Goal: Task Accomplishment & Management: Manage account settings

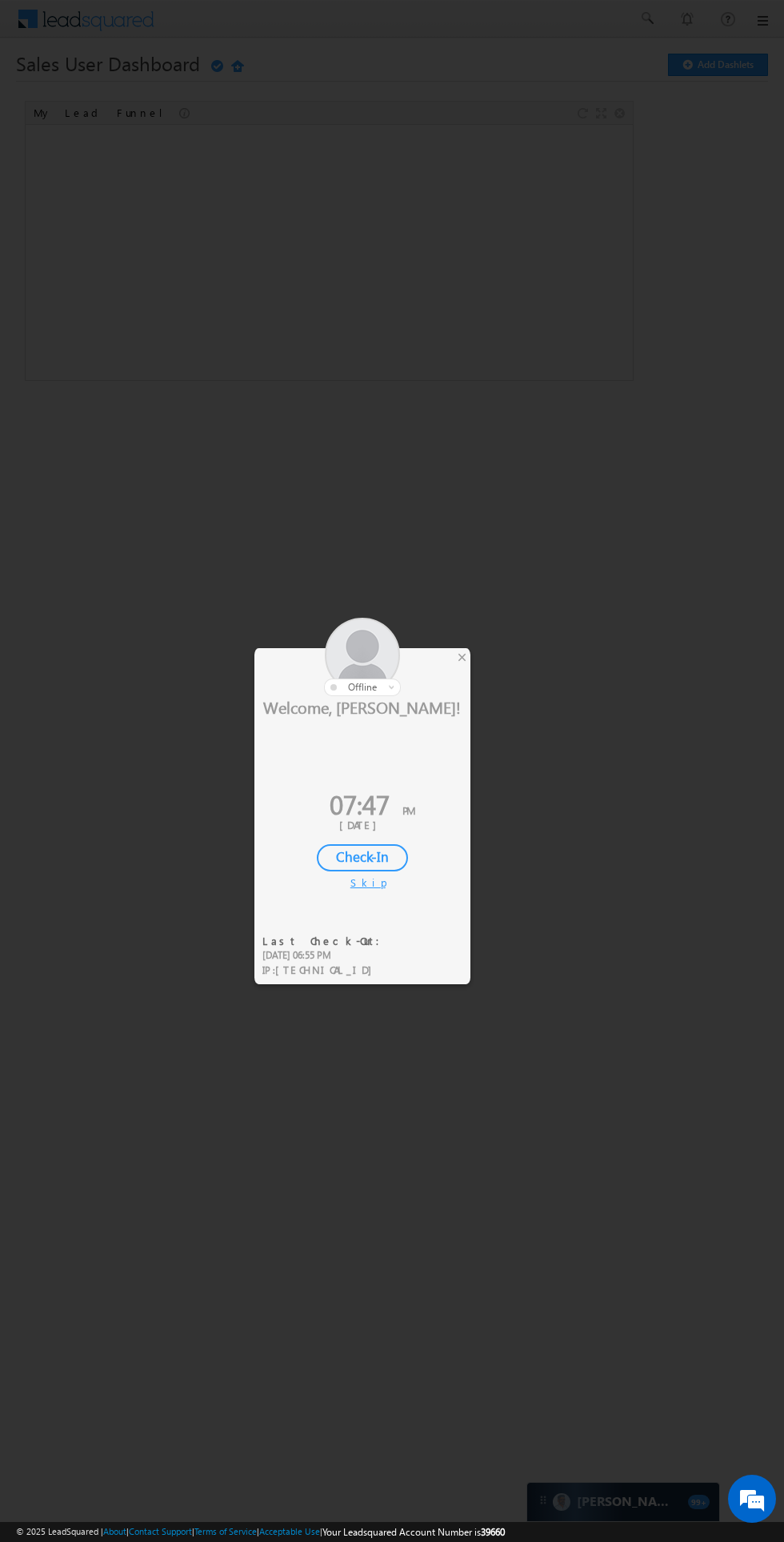
click at [480, 651] on div at bounding box center [392, 771] width 784 height 1542
click at [463, 670] on div at bounding box center [362, 657] width 216 height 79
click at [478, 645] on div at bounding box center [392, 771] width 784 height 1542
click at [475, 664] on div at bounding box center [392, 771] width 784 height 1542
click at [467, 640] on div at bounding box center [362, 657] width 216 height 79
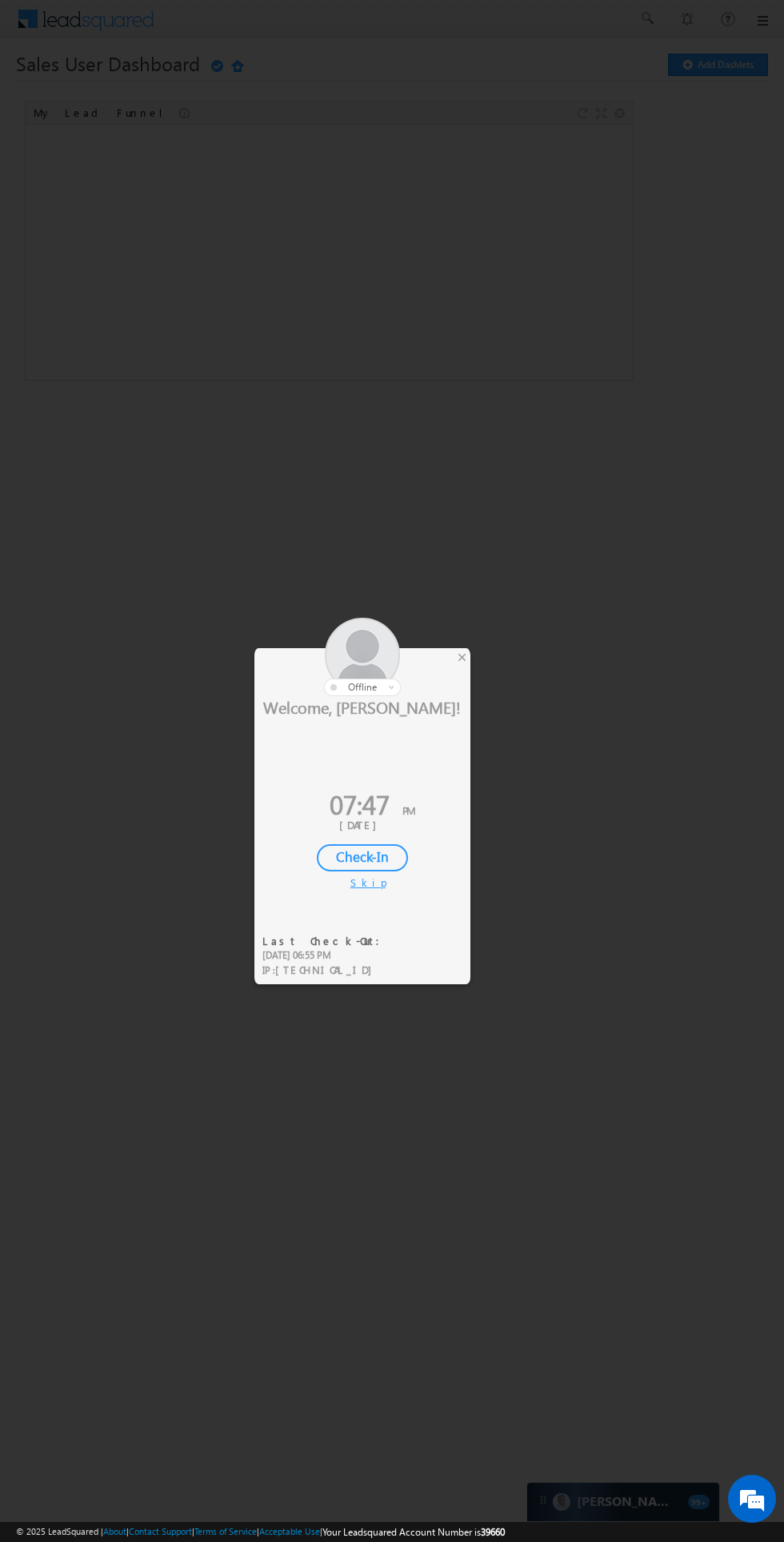
click at [12, 1171] on div at bounding box center [392, 771] width 784 height 1542
click at [13, 940] on div at bounding box center [392, 771] width 784 height 1542
click at [16, 1172] on div at bounding box center [392, 771] width 784 height 1542
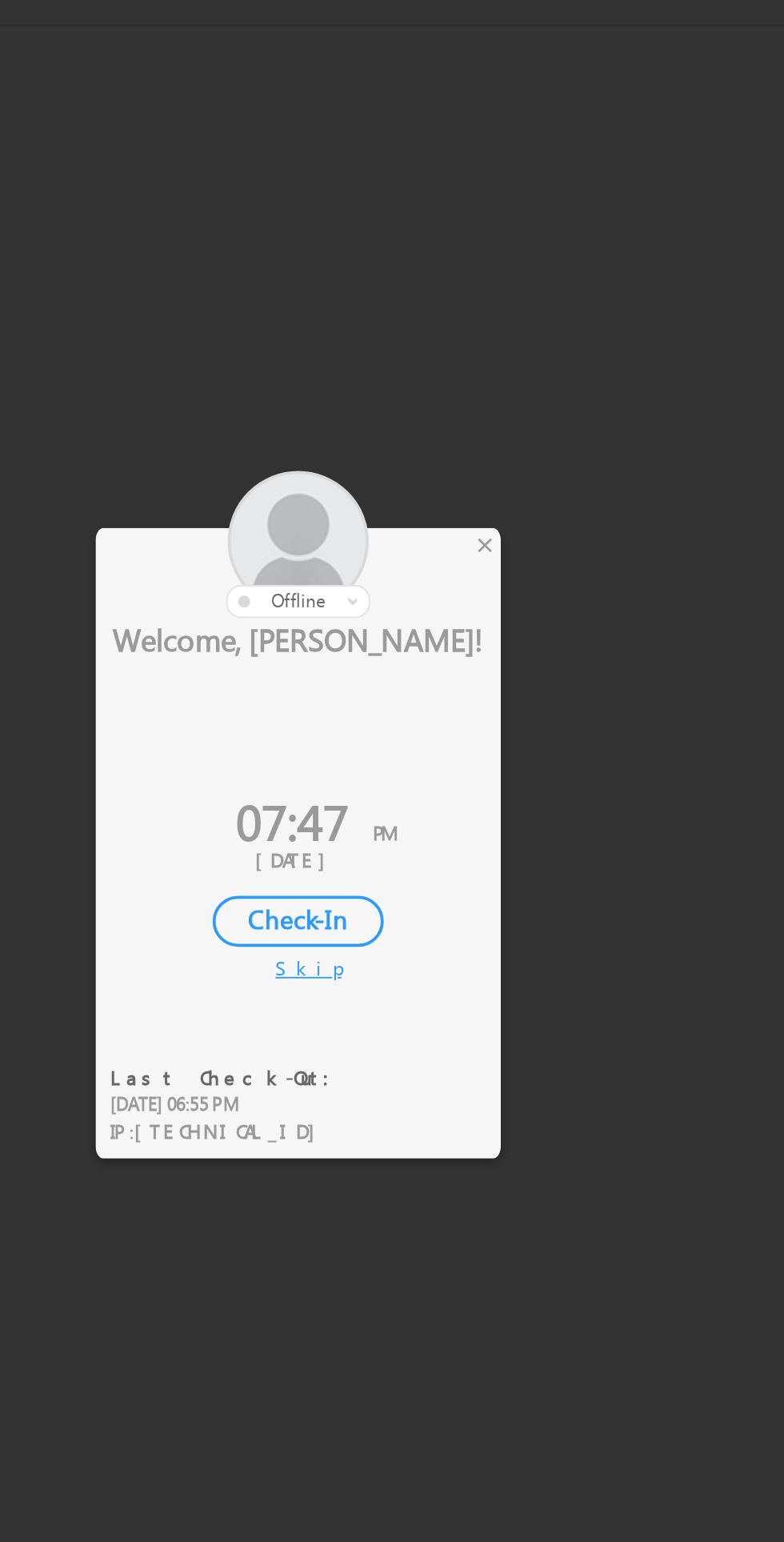
click at [471, 662] on div at bounding box center [392, 771] width 784 height 1542
click at [460, 671] on div at bounding box center [362, 657] width 216 height 79
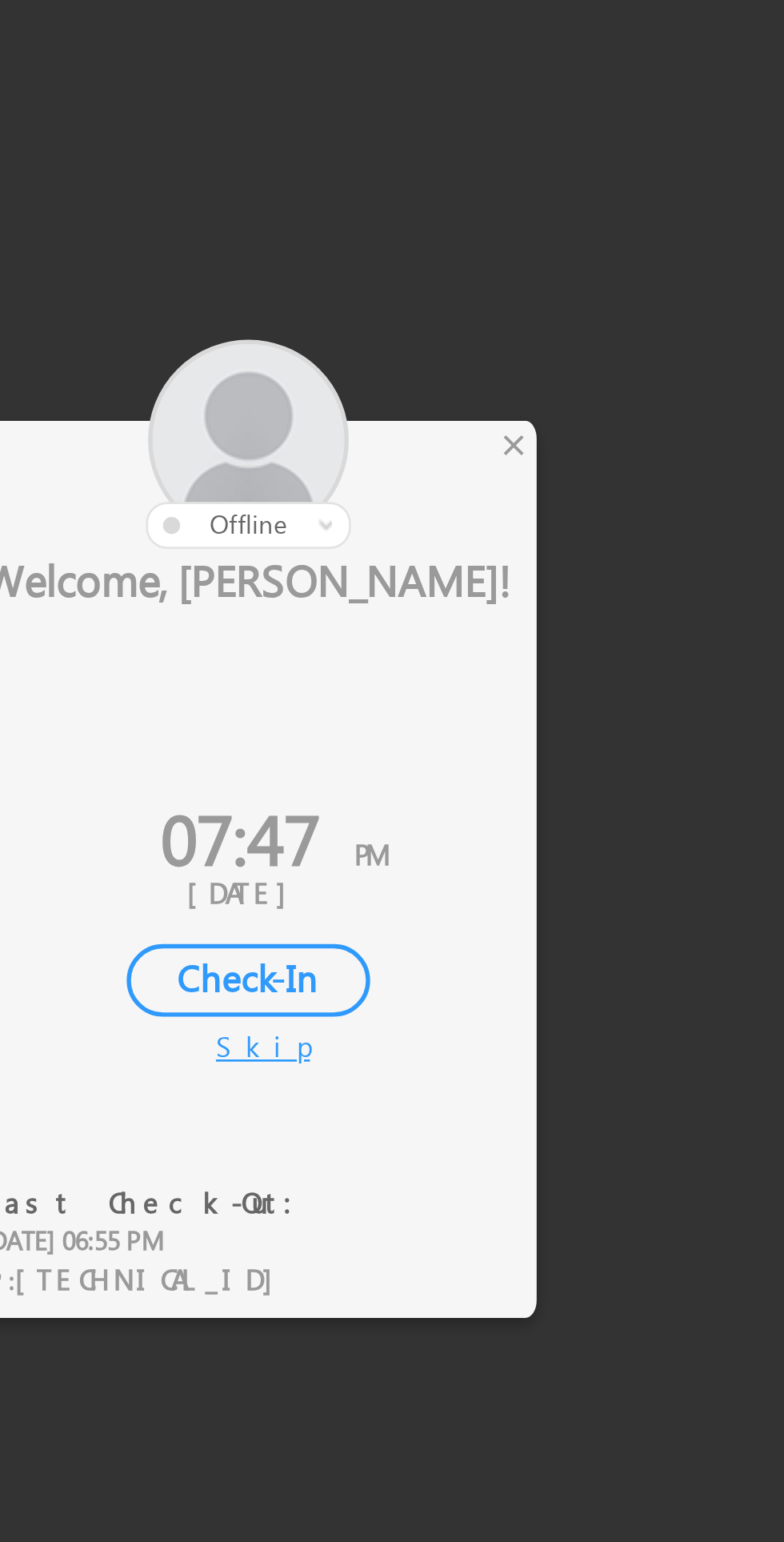
click at [466, 663] on div "×" at bounding box center [461, 656] width 17 height 18
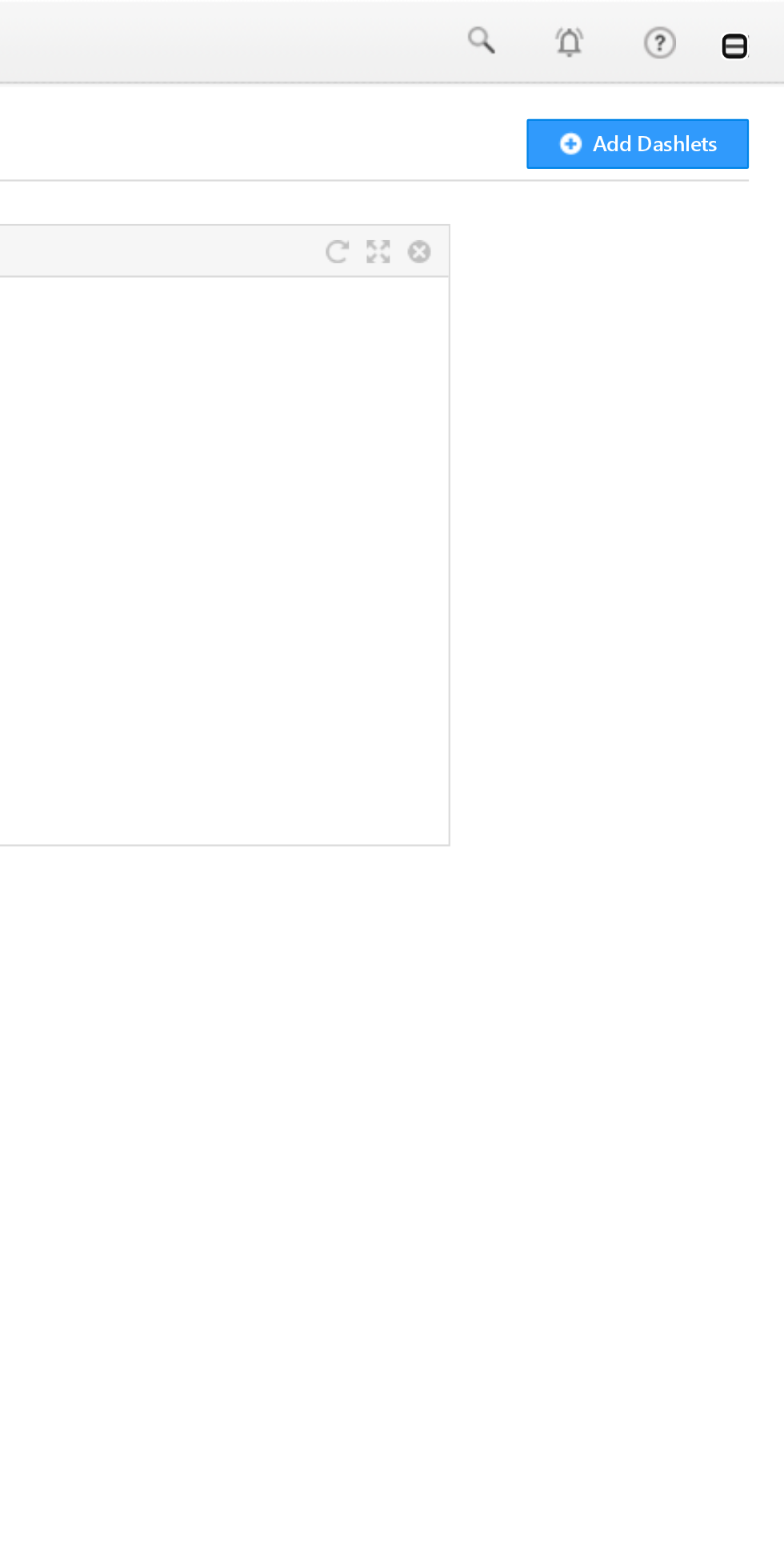
click at [763, 21] on link at bounding box center [761, 20] width 13 height 13
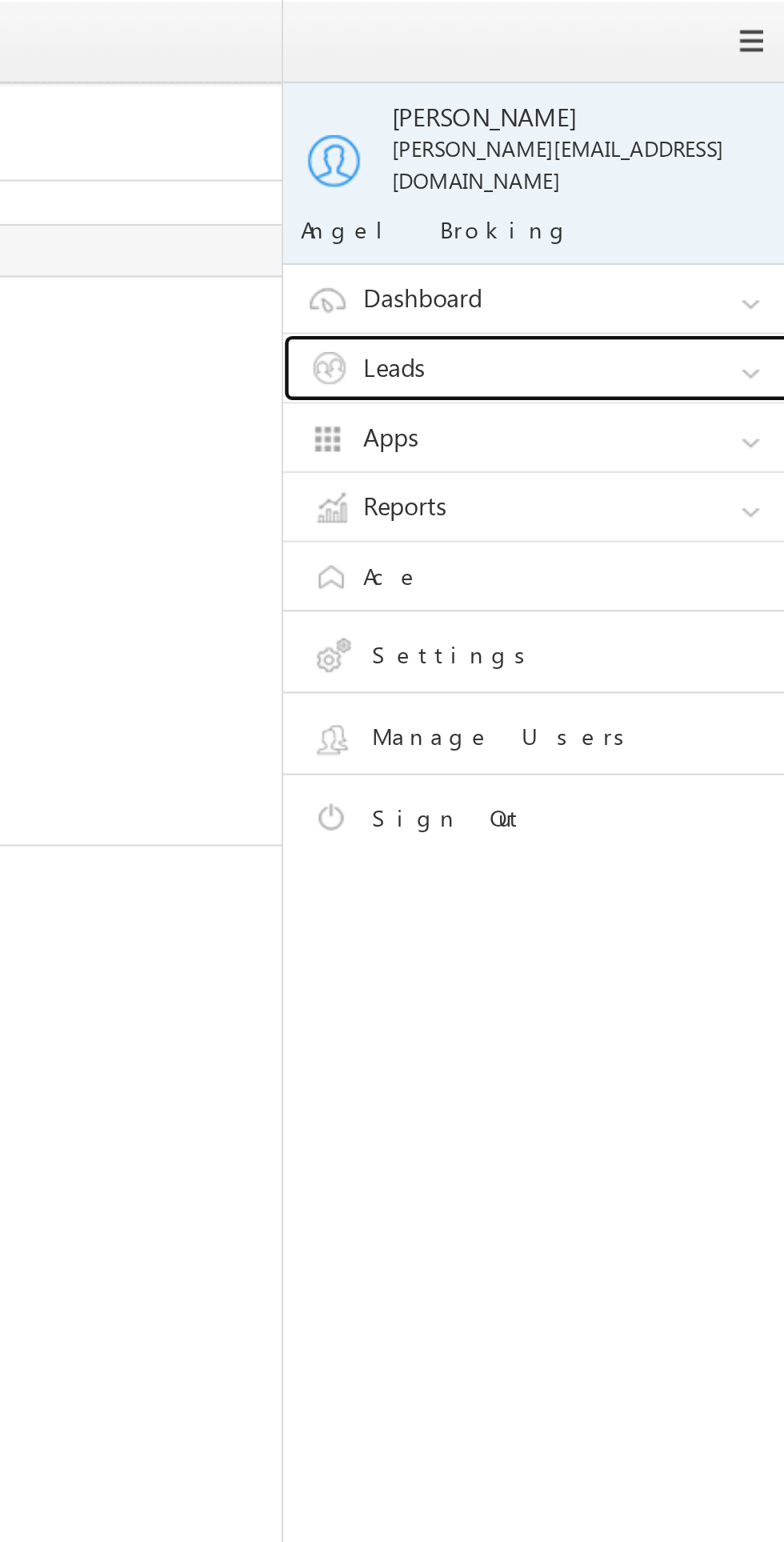
click at [674, 151] on link "Leads" at bounding box center [678, 165] width 240 height 31
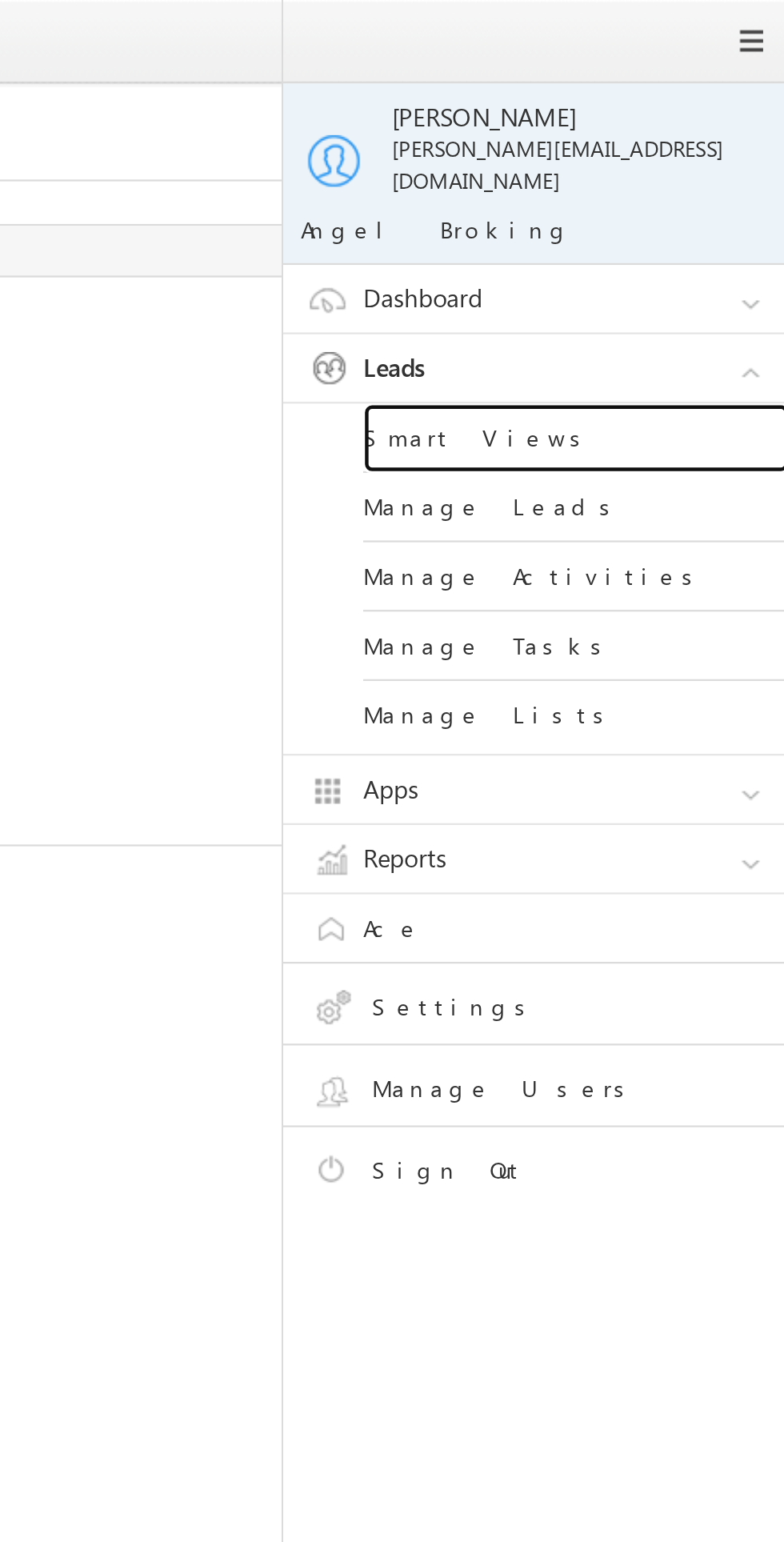
click at [668, 183] on link "Smart Views" at bounding box center [690, 198] width 192 height 32
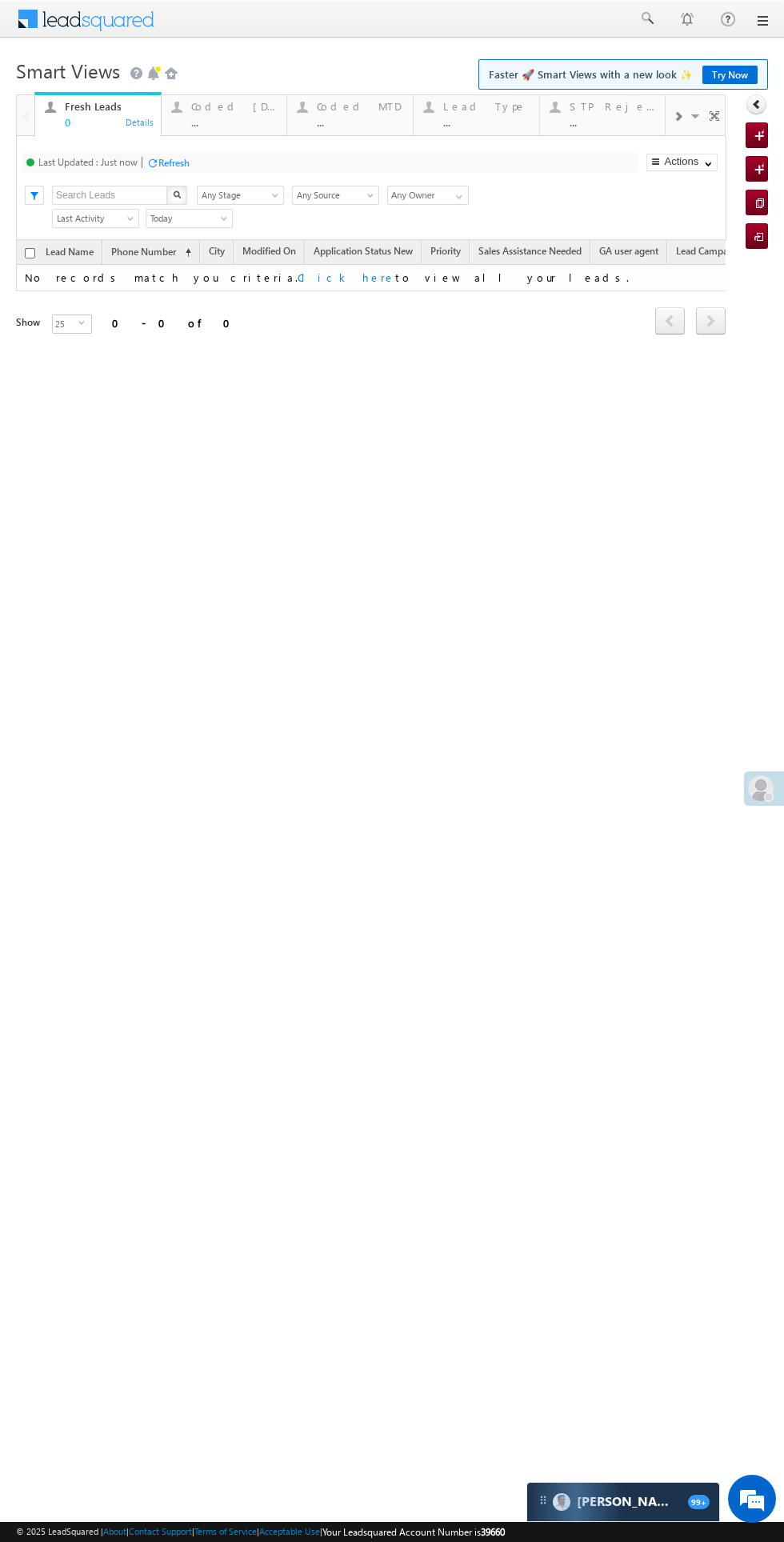
click at [248, 105] on div "Coded Today" at bounding box center [234, 106] width 87 height 13
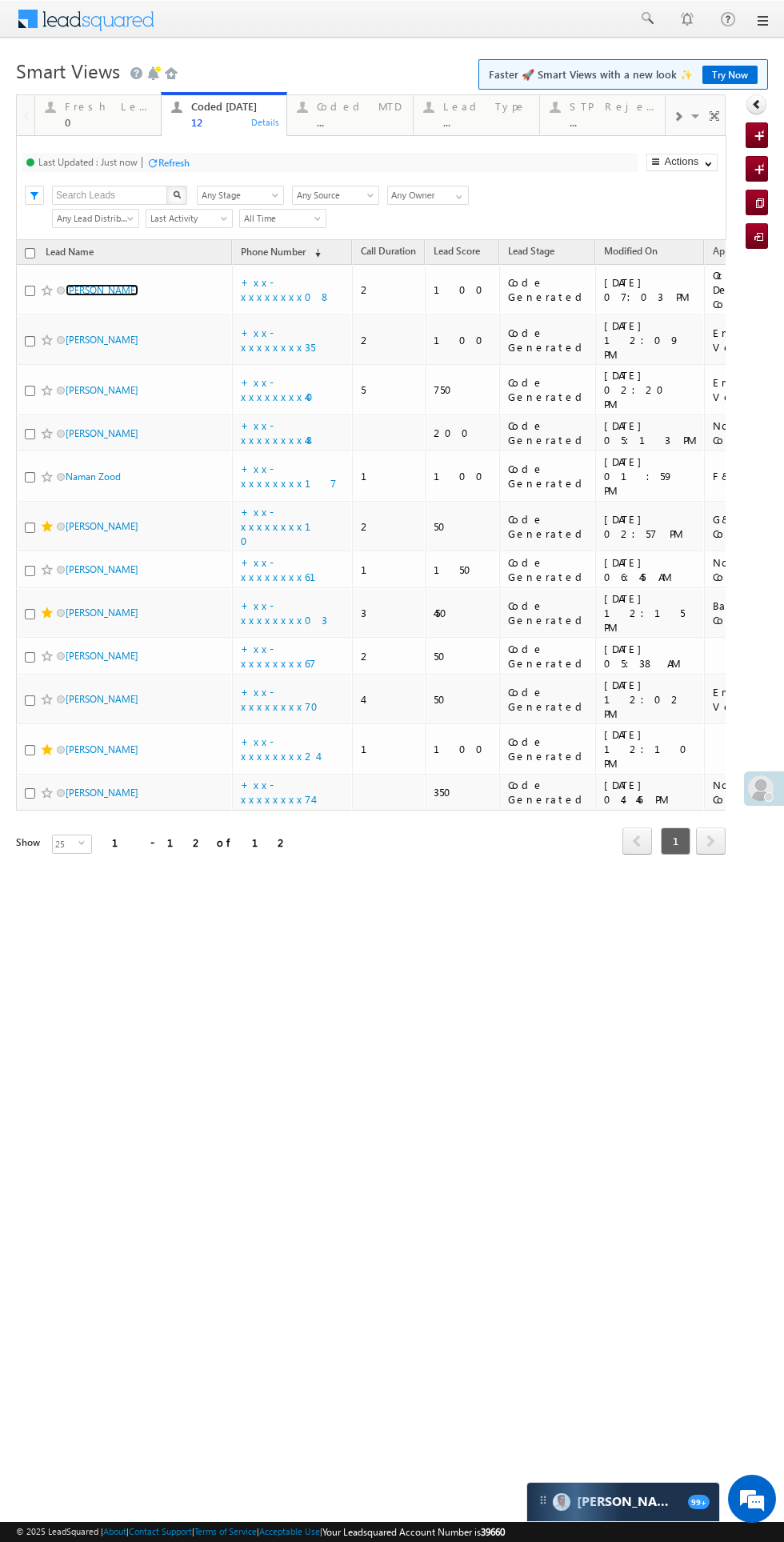
click at [116, 284] on link "[PERSON_NAME]" at bounding box center [102, 291] width 73 height 12
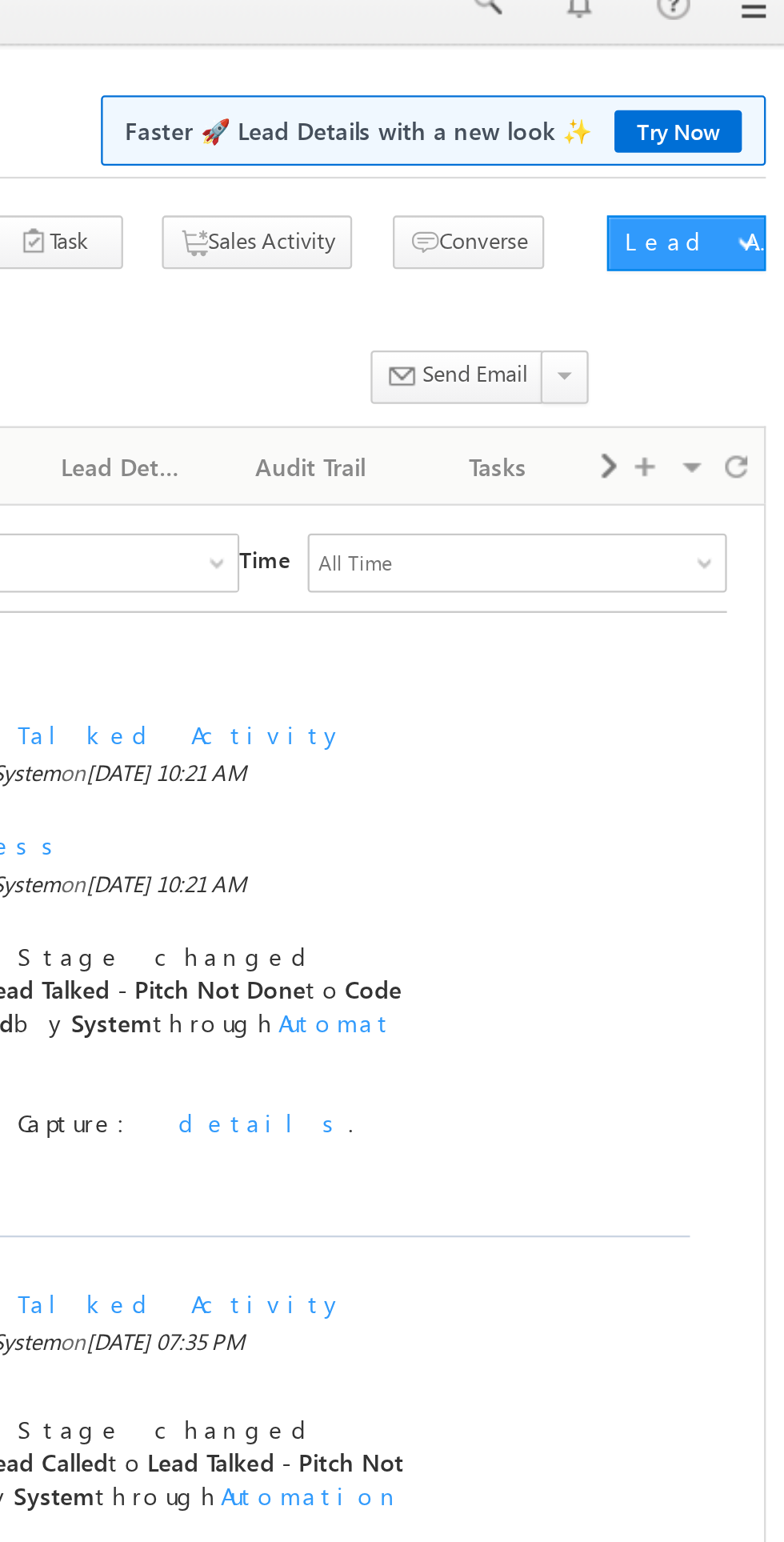
click at [703, 223] on span at bounding box center [699, 220] width 10 height 29
click at [704, 223] on span at bounding box center [699, 220] width 10 height 29
click at [704, 222] on span at bounding box center [699, 220] width 10 height 29
click at [703, 222] on span at bounding box center [699, 220] width 10 height 29
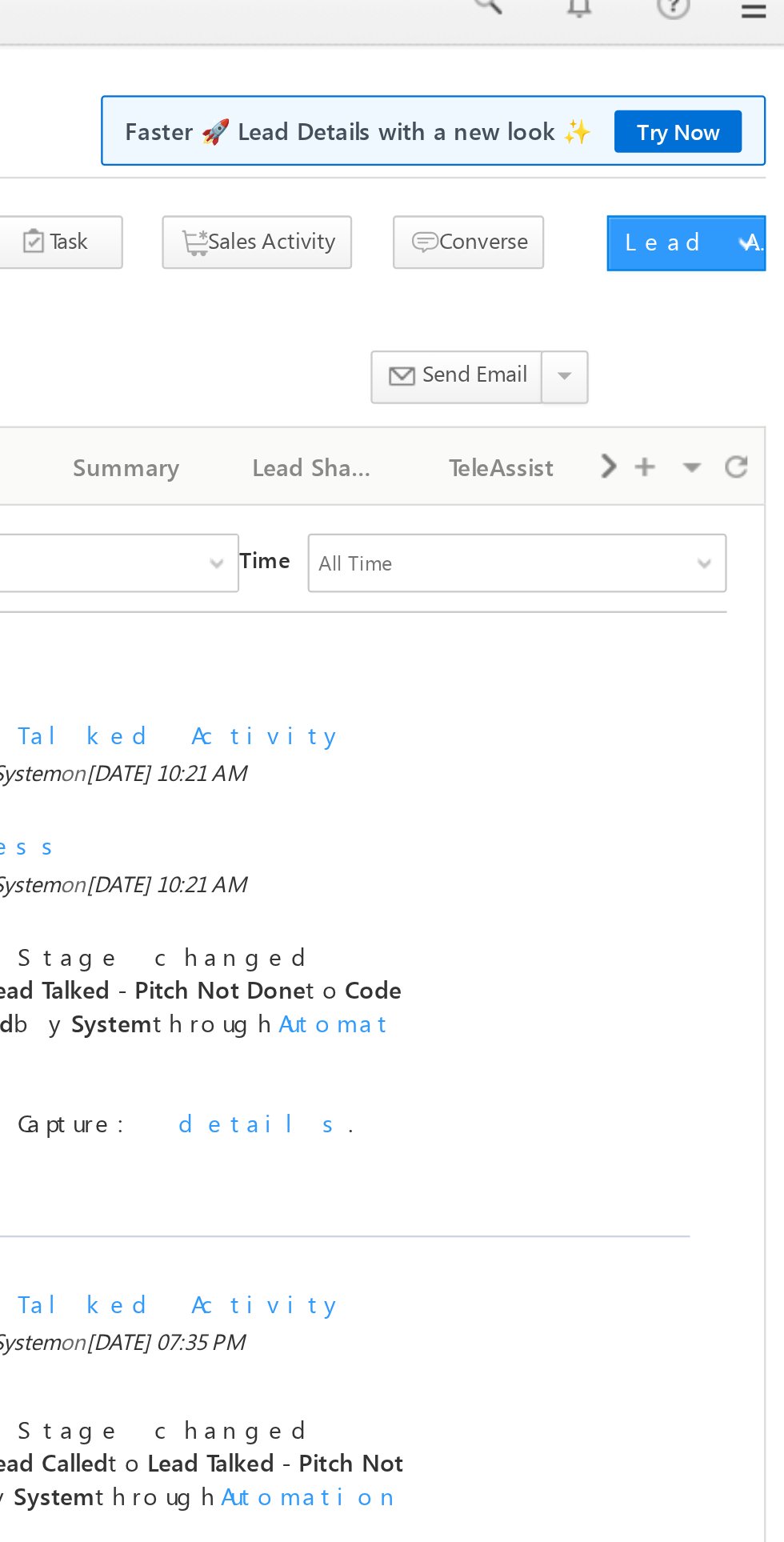
click at [704, 222] on span at bounding box center [699, 220] width 10 height 29
click at [648, 223] on div "New Referral Leads" at bounding box center [653, 220] width 53 height 19
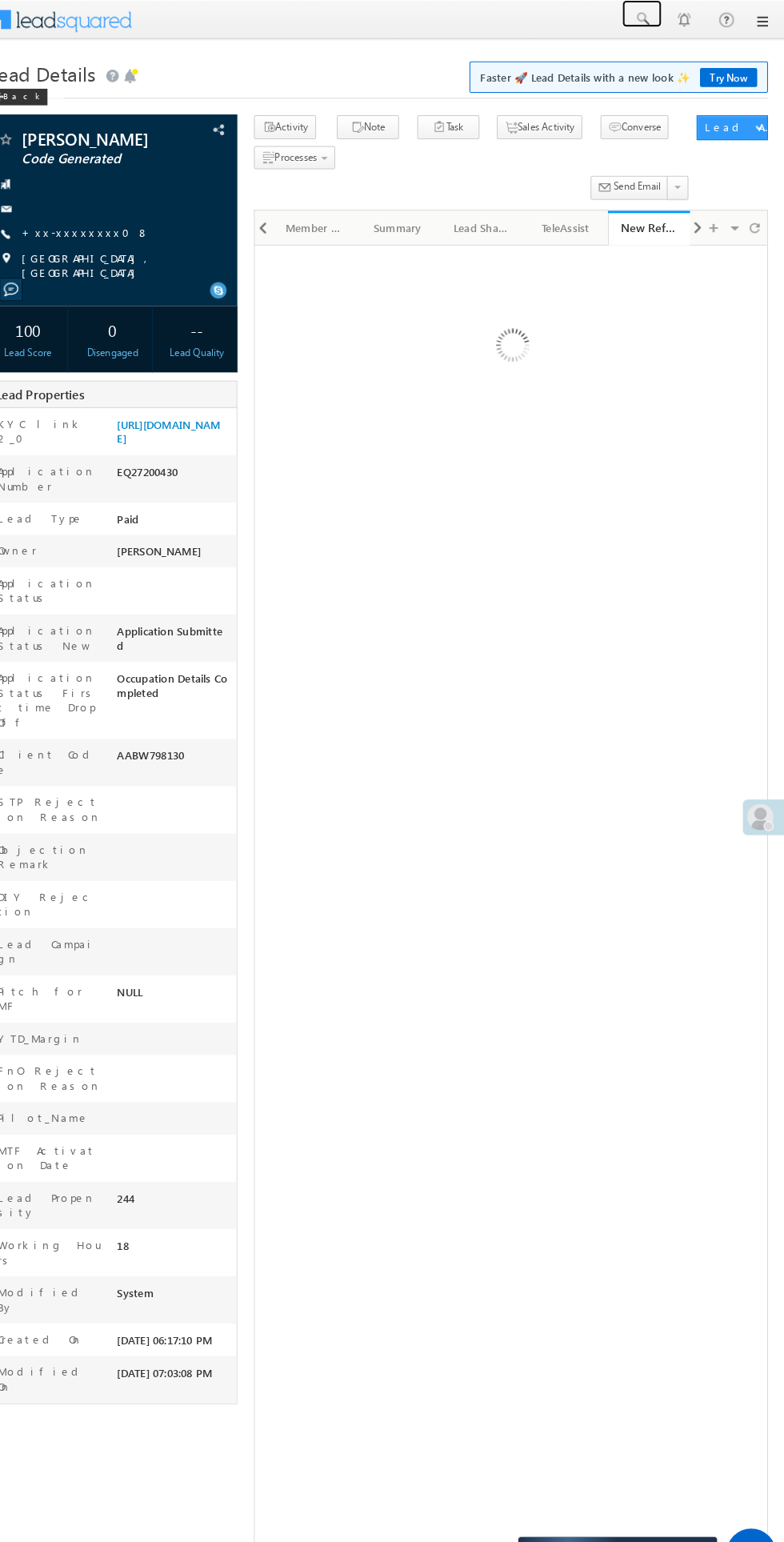
click at [647, 18] on span at bounding box center [647, 18] width 16 height 16
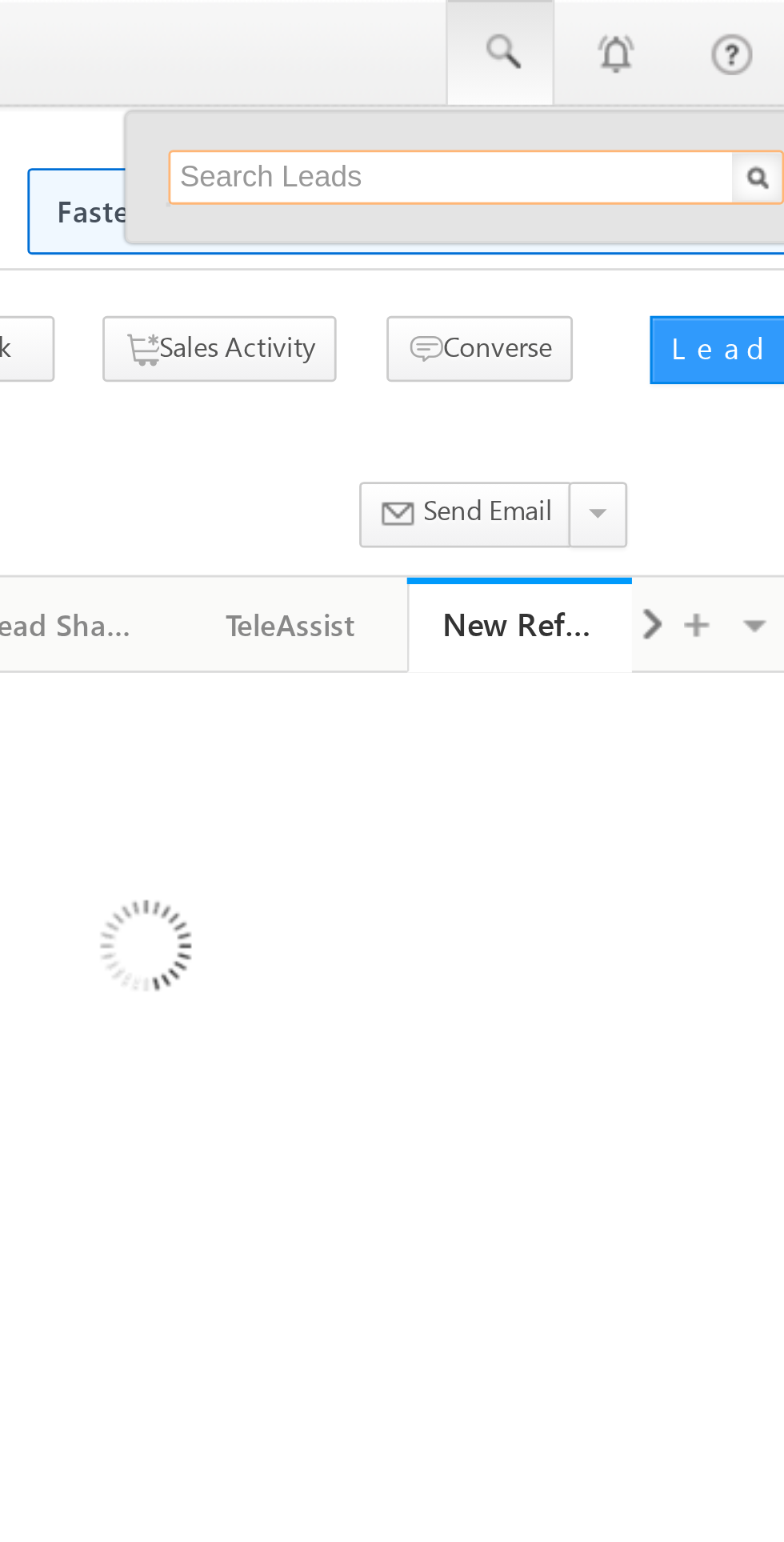
paste input "6900414300"
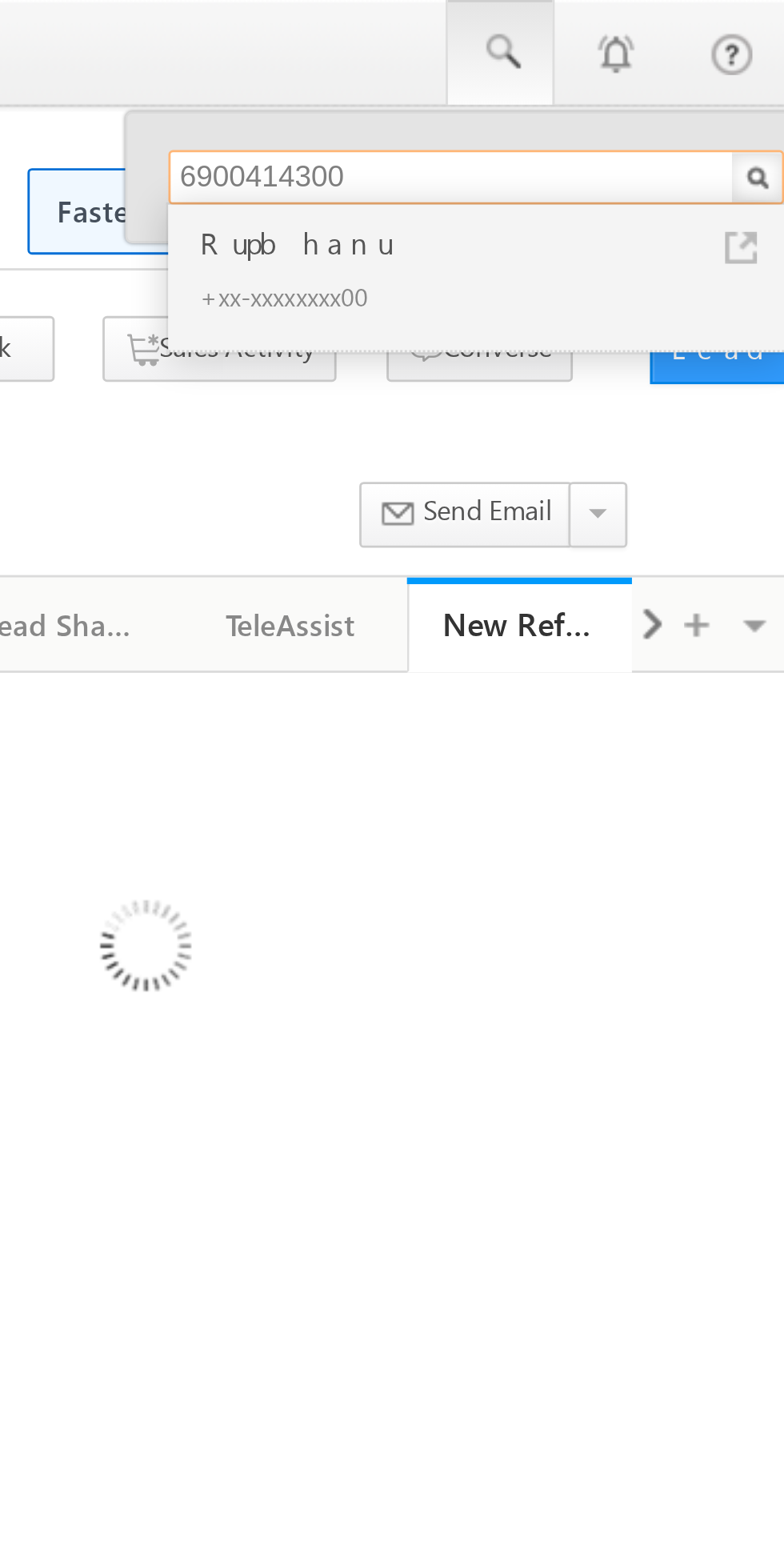
type input "6900414300"
click at [564, 89] on div "Rupbhanu" at bounding box center [644, 86] width 214 height 18
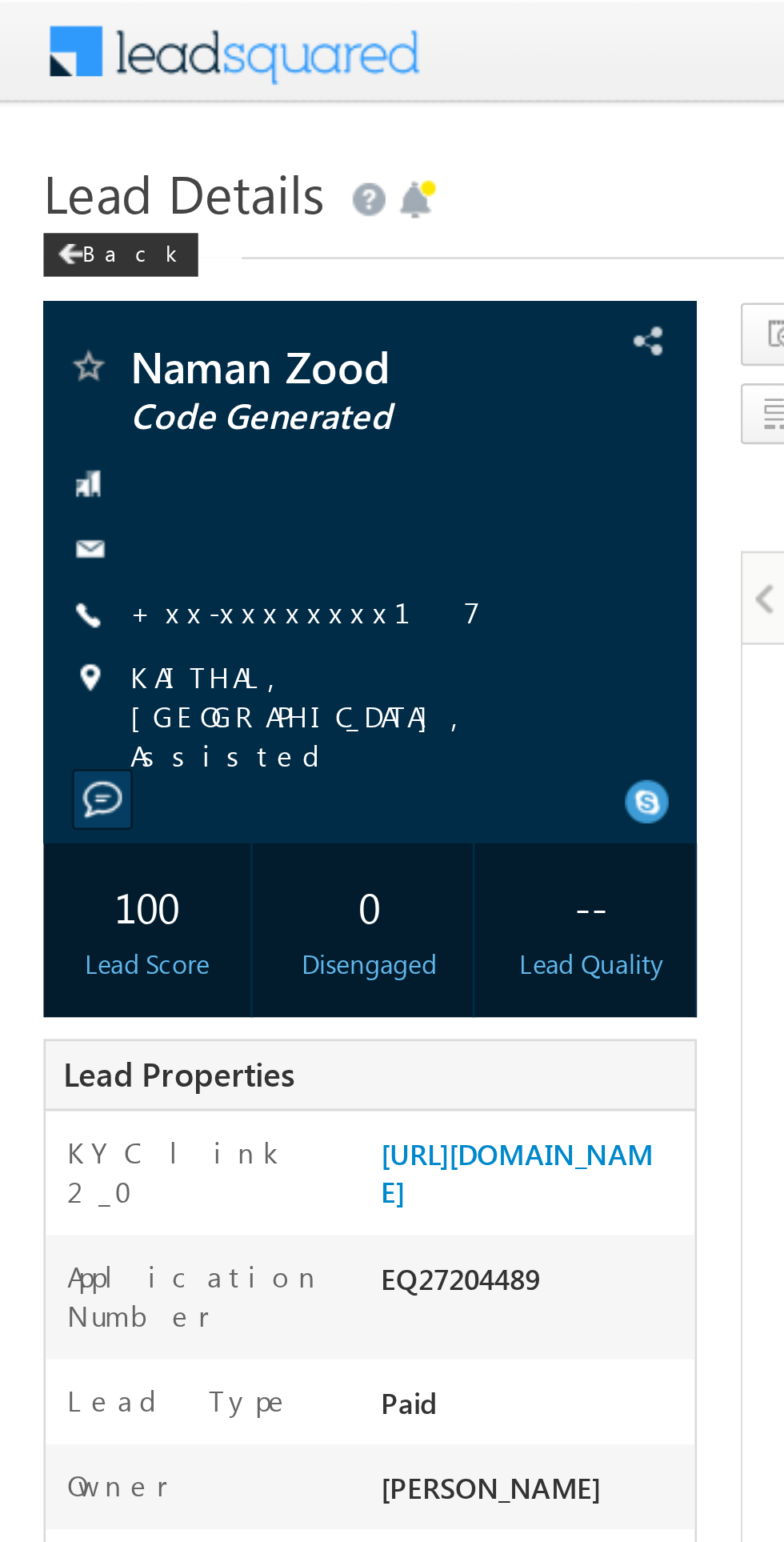
click at [102, 207] on div at bounding box center [136, 201] width 224 height 16
click at [102, 207] on div at bounding box center [136, 201] width 224 height 16
click at [100, 220] on link "+xx-xxxxxxxx17" at bounding box center [112, 225] width 129 height 14
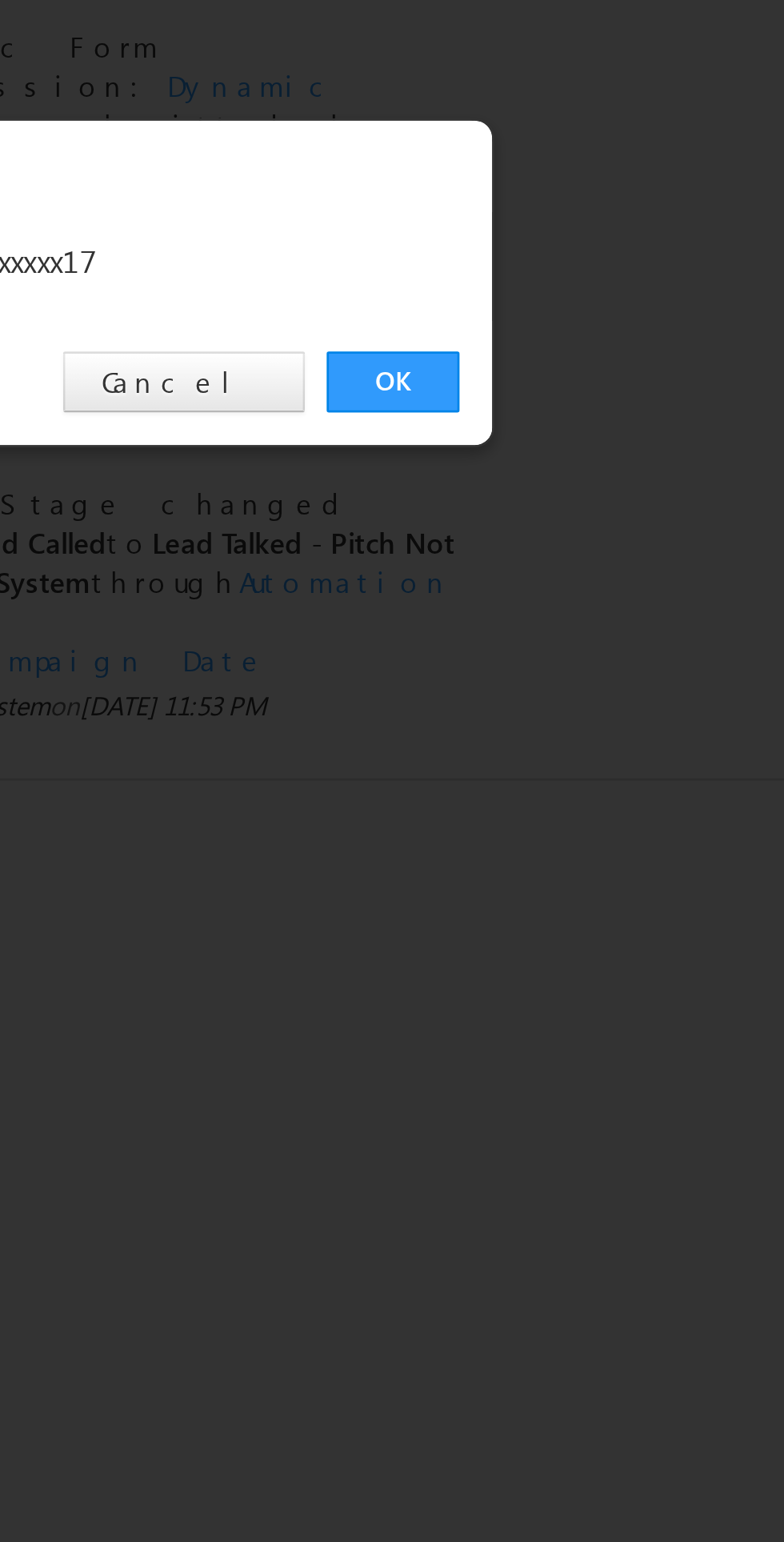
click at [575, 800] on link "OK" at bounding box center [588, 807] width 49 height 23
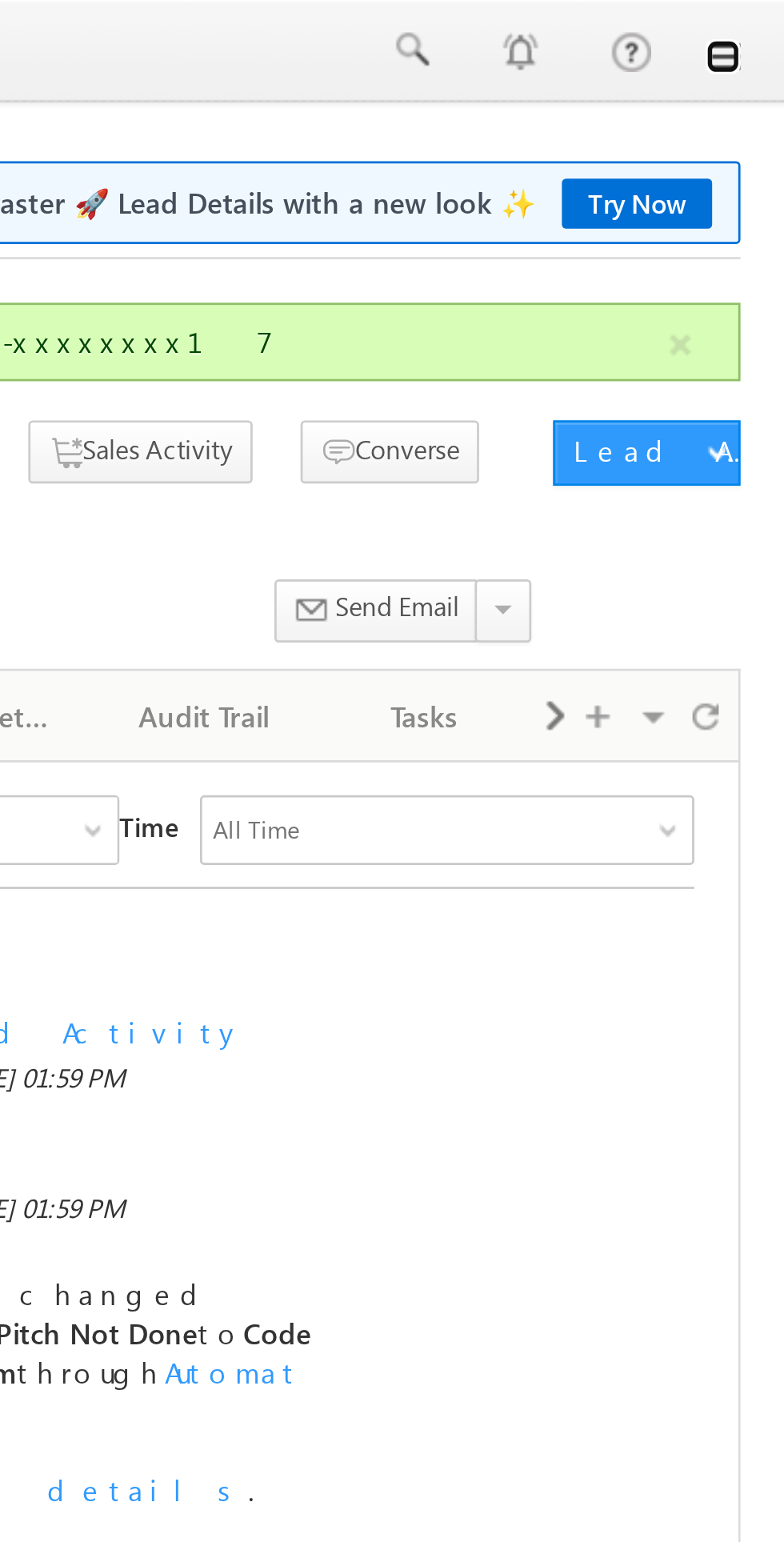
click at [766, 25] on link at bounding box center [761, 20] width 13 height 13
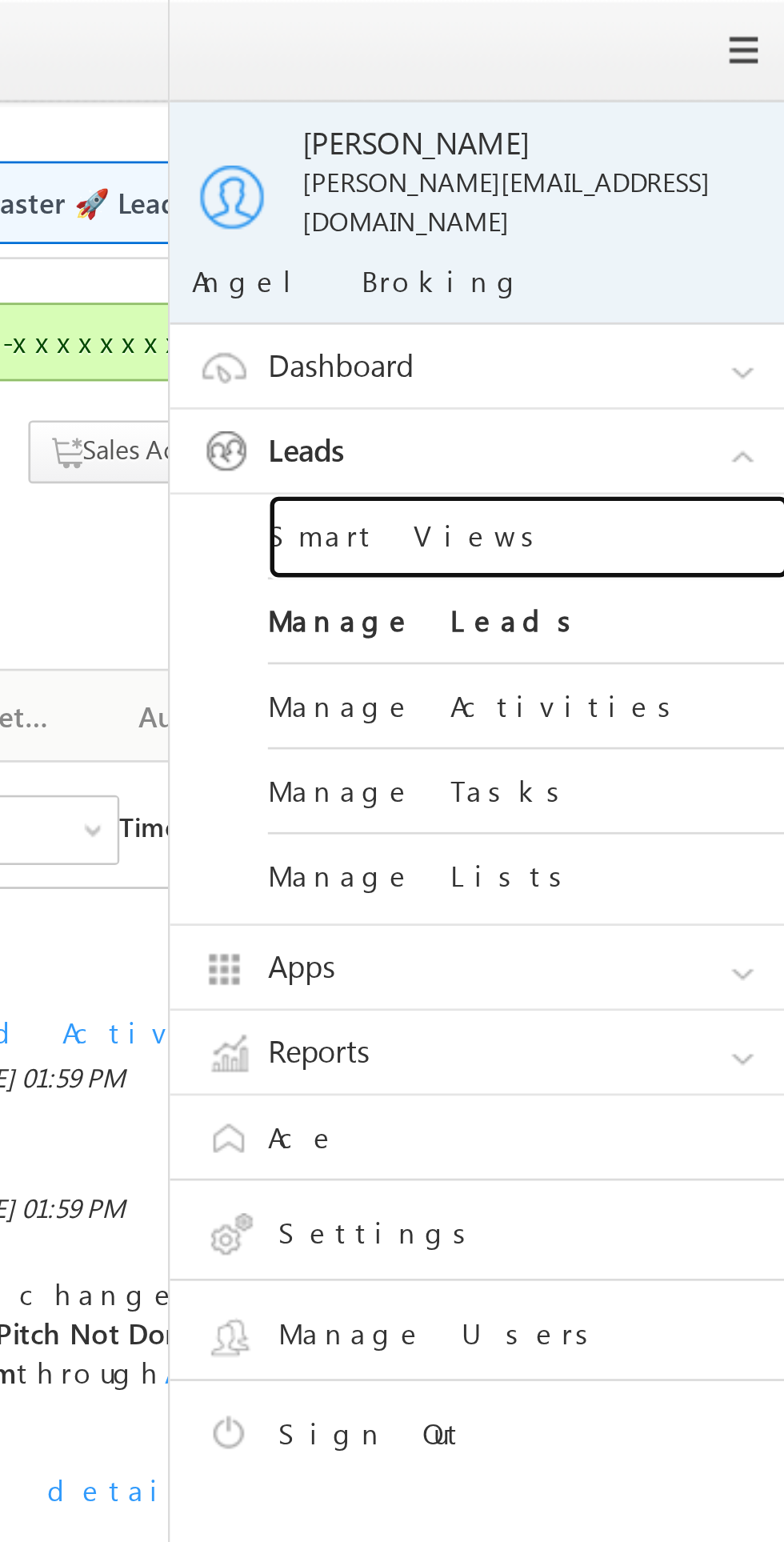
click at [653, 183] on link "Smart Views" at bounding box center [690, 198] width 192 height 32
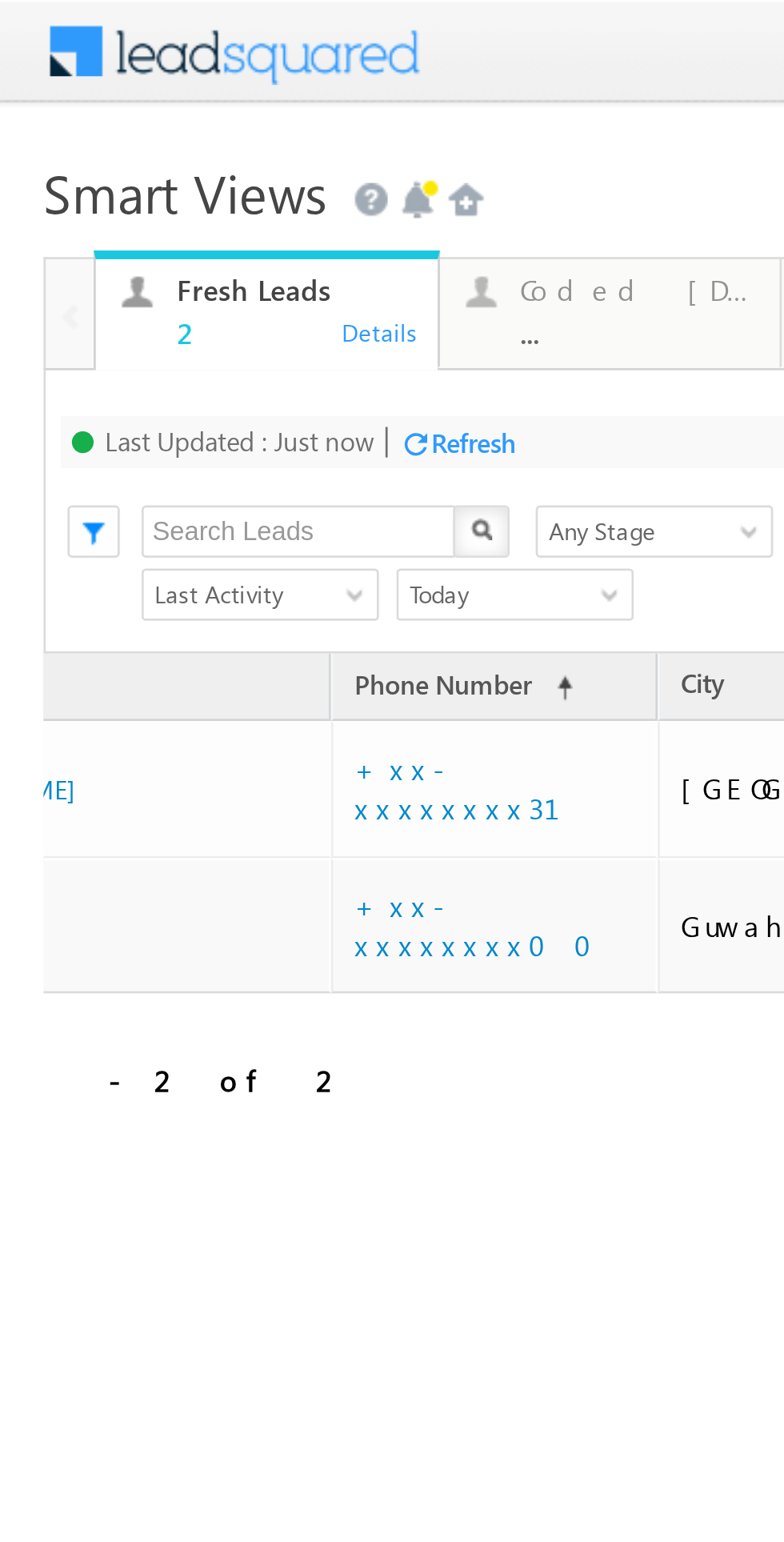
scroll to position [0, 114]
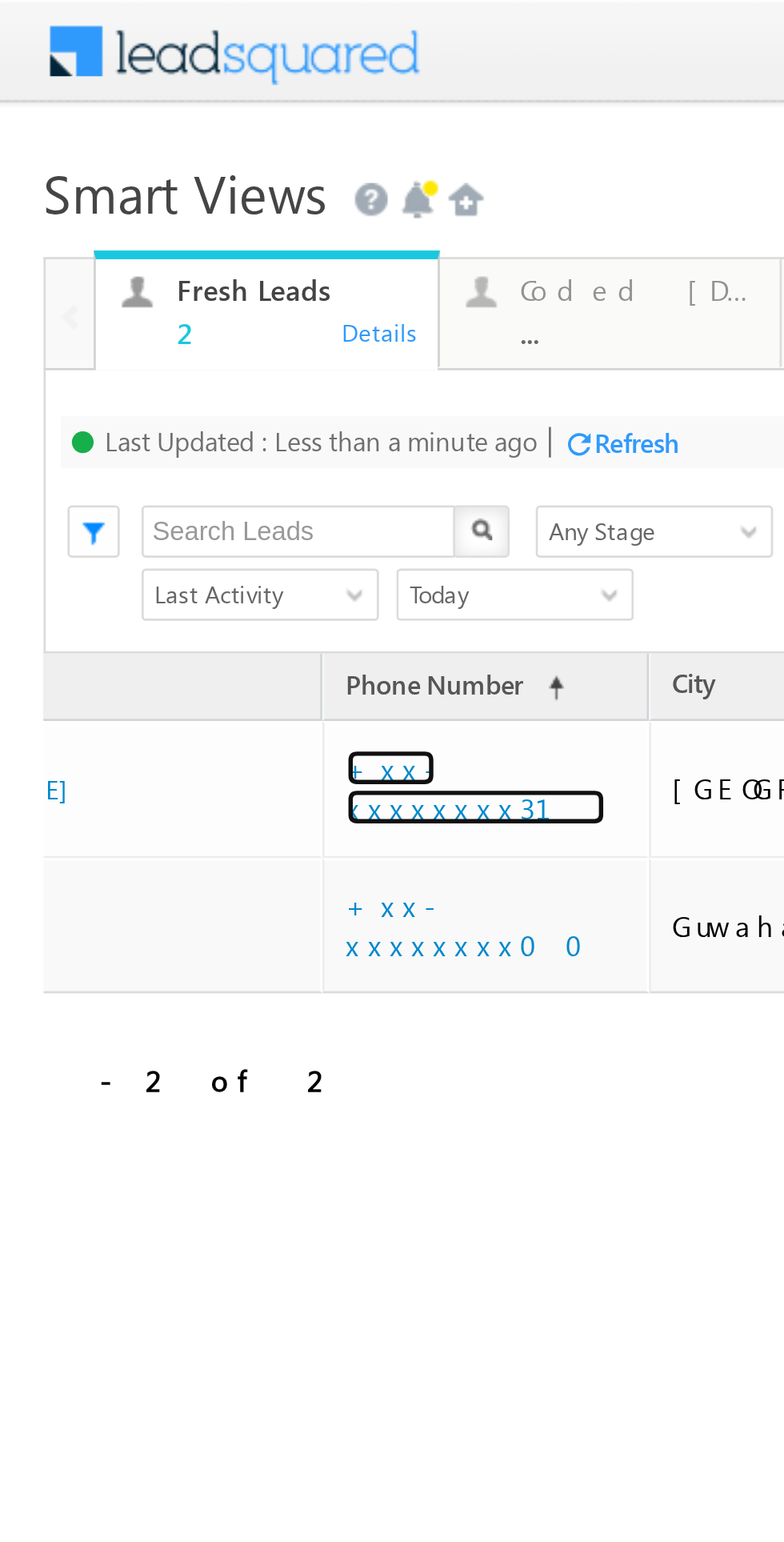
click at [163, 284] on link "+xx-xxxxxxxx31" at bounding box center [174, 289] width 95 height 28
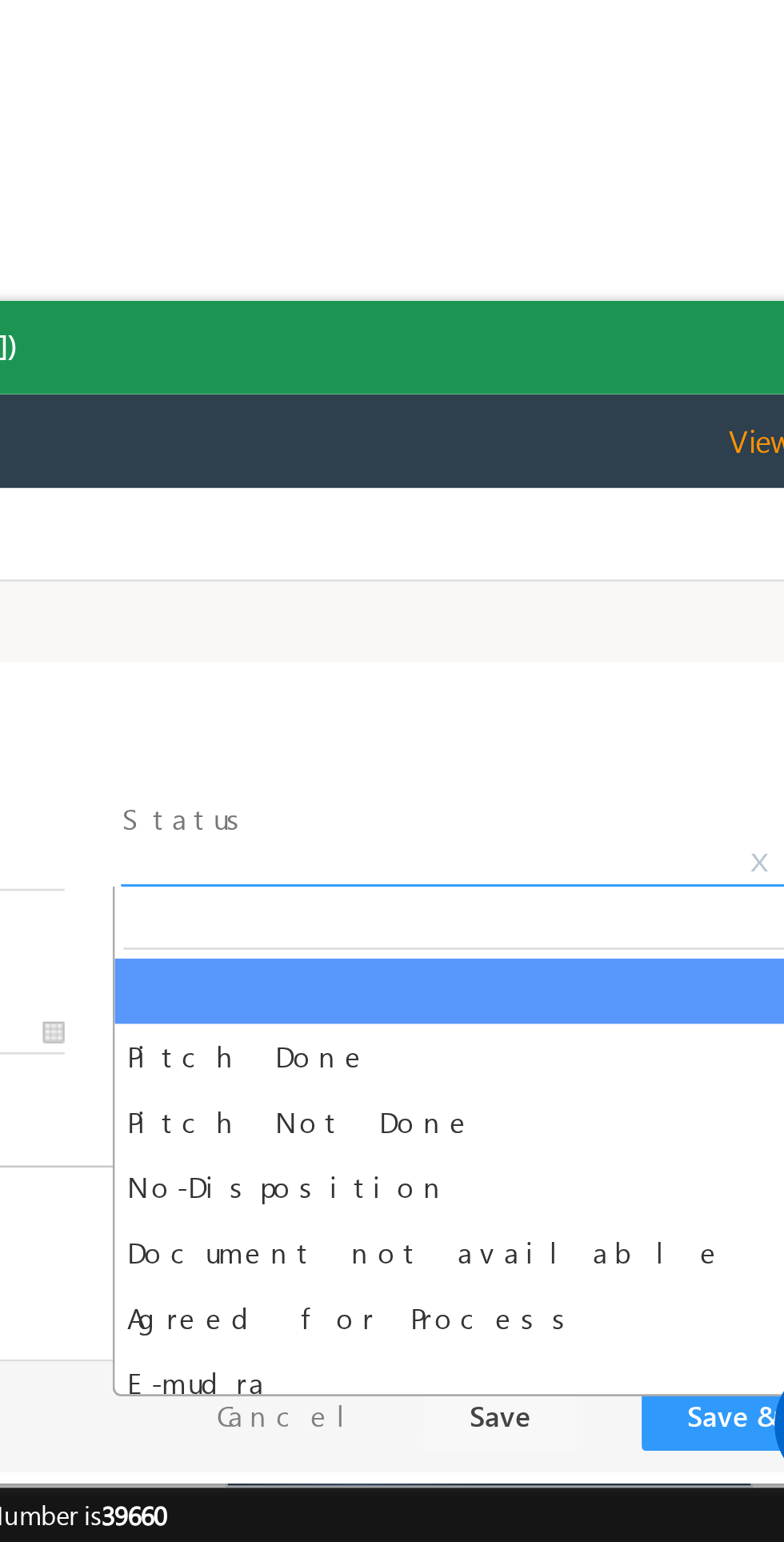
scroll to position [0, 0]
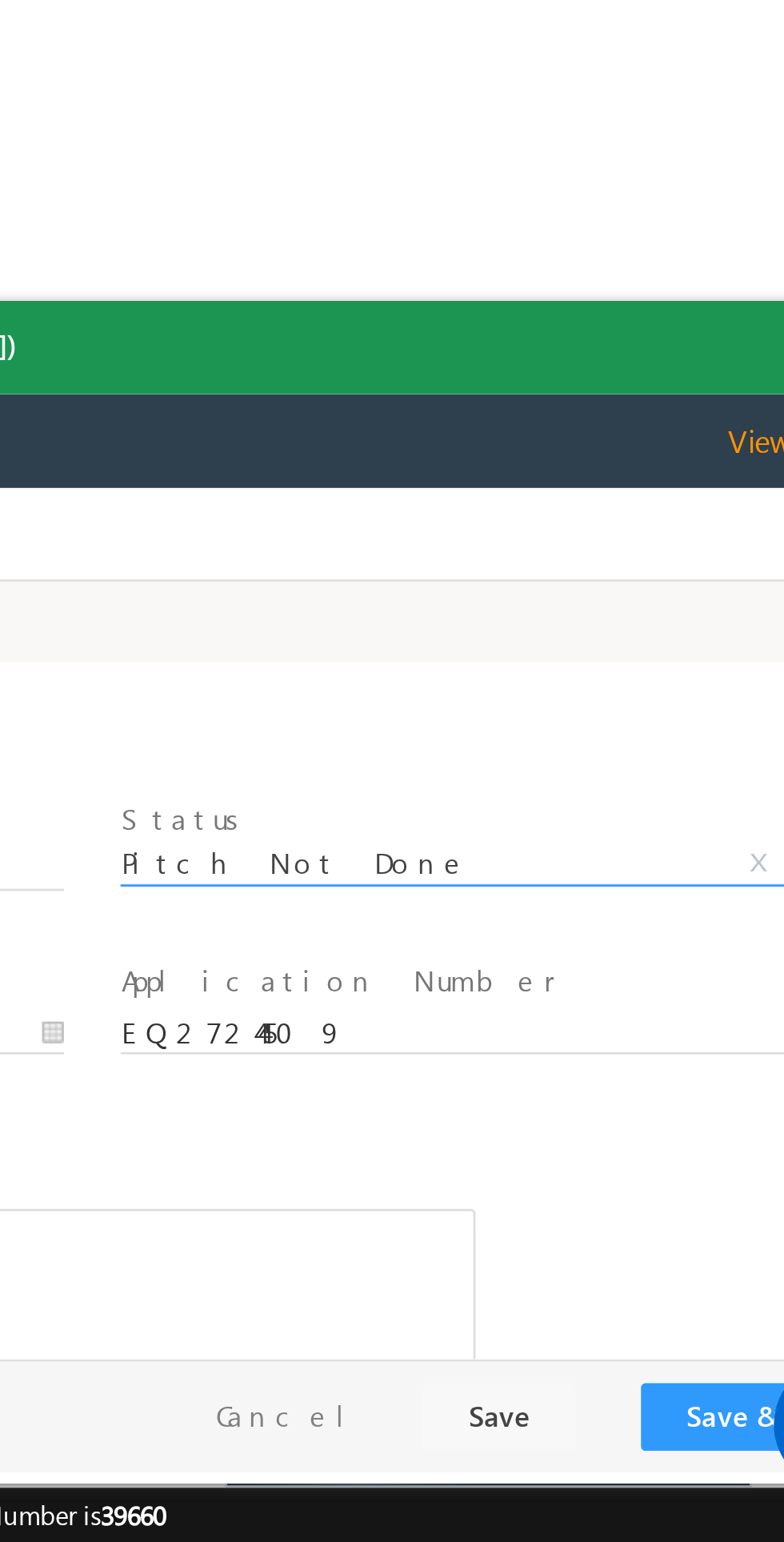
select select "Pitch Not Done"
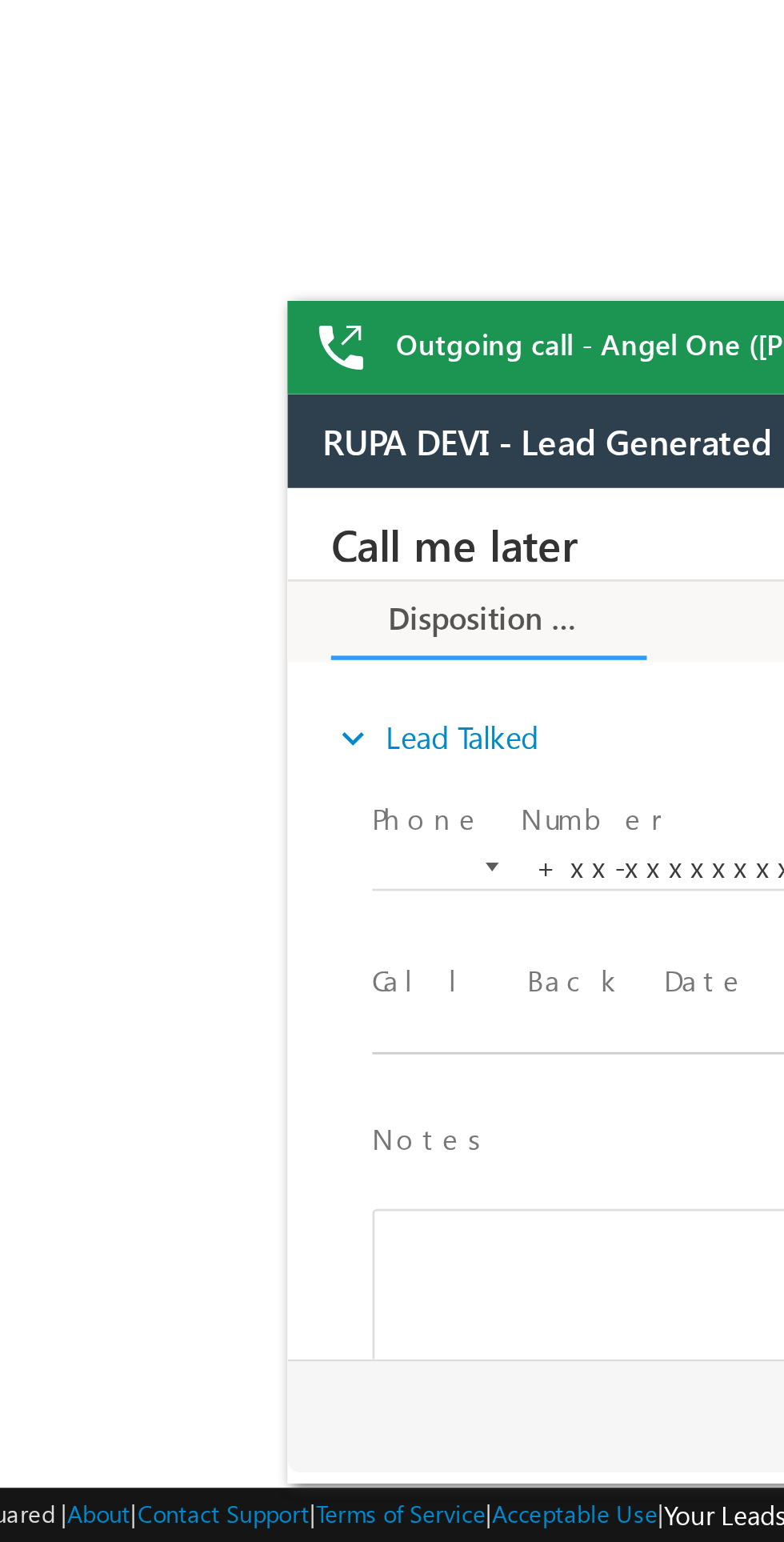
click at [368, 694] on body "Call me later Cross Sell Customer Drop-off reasons Language Barrier Not Interes…" at bounding box center [587, 648] width 600 height 320
type input "[DATE] 8:08 PM"
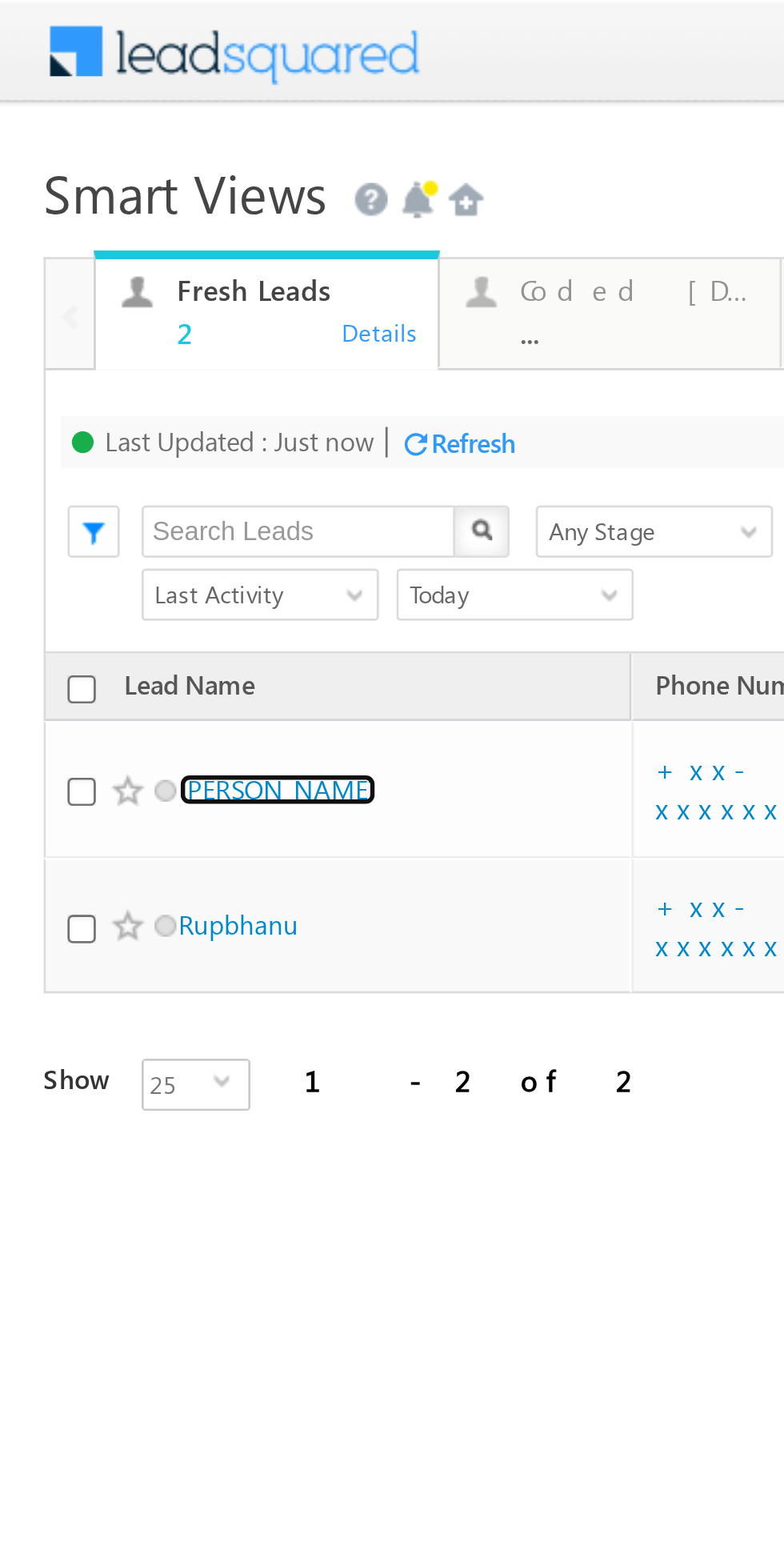
click at [96, 284] on link "[PERSON_NAME]" at bounding box center [102, 291] width 73 height 12
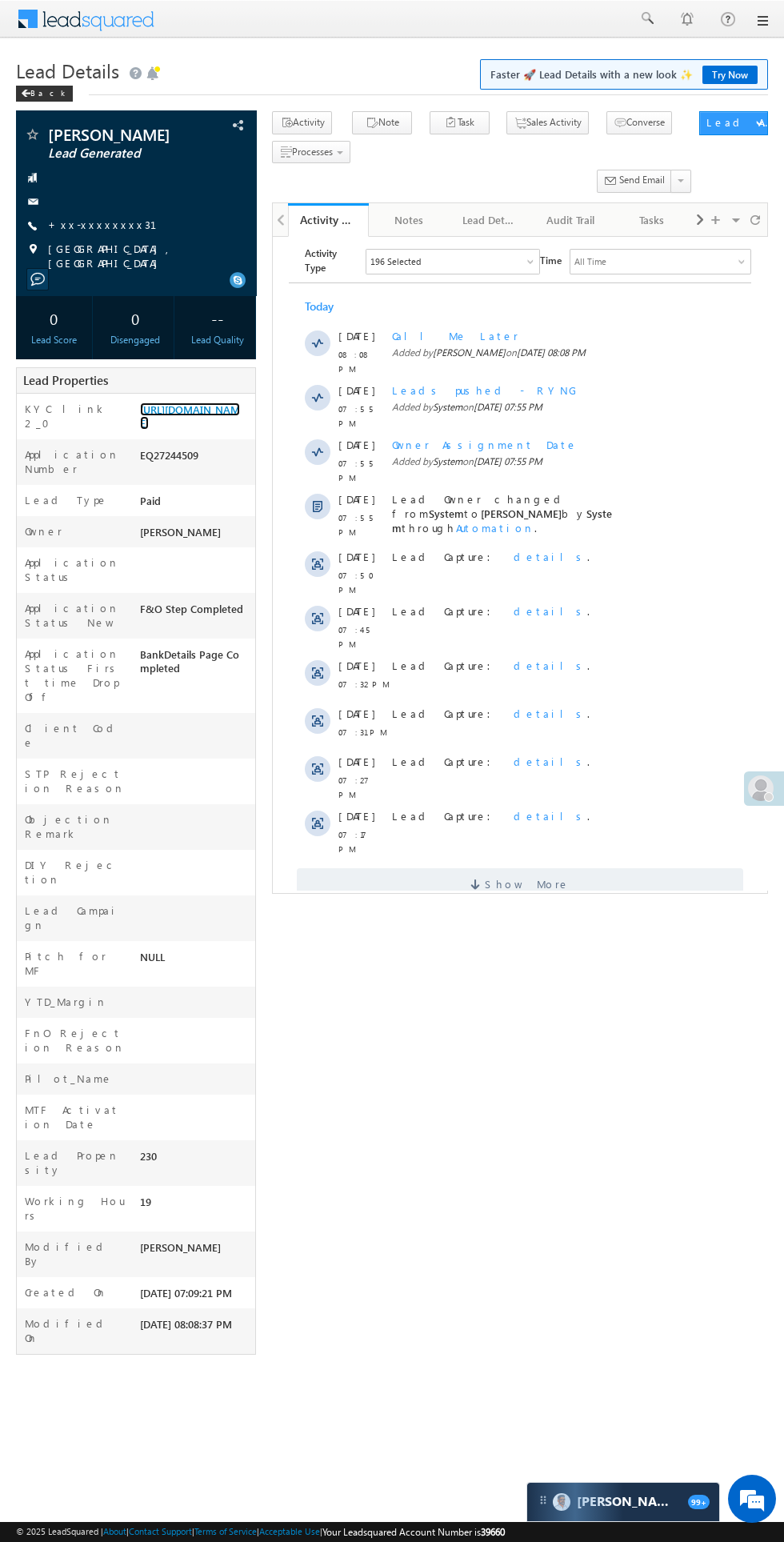
click at [191, 421] on link "[URL][DOMAIN_NAME]" at bounding box center [190, 416] width 100 height 27
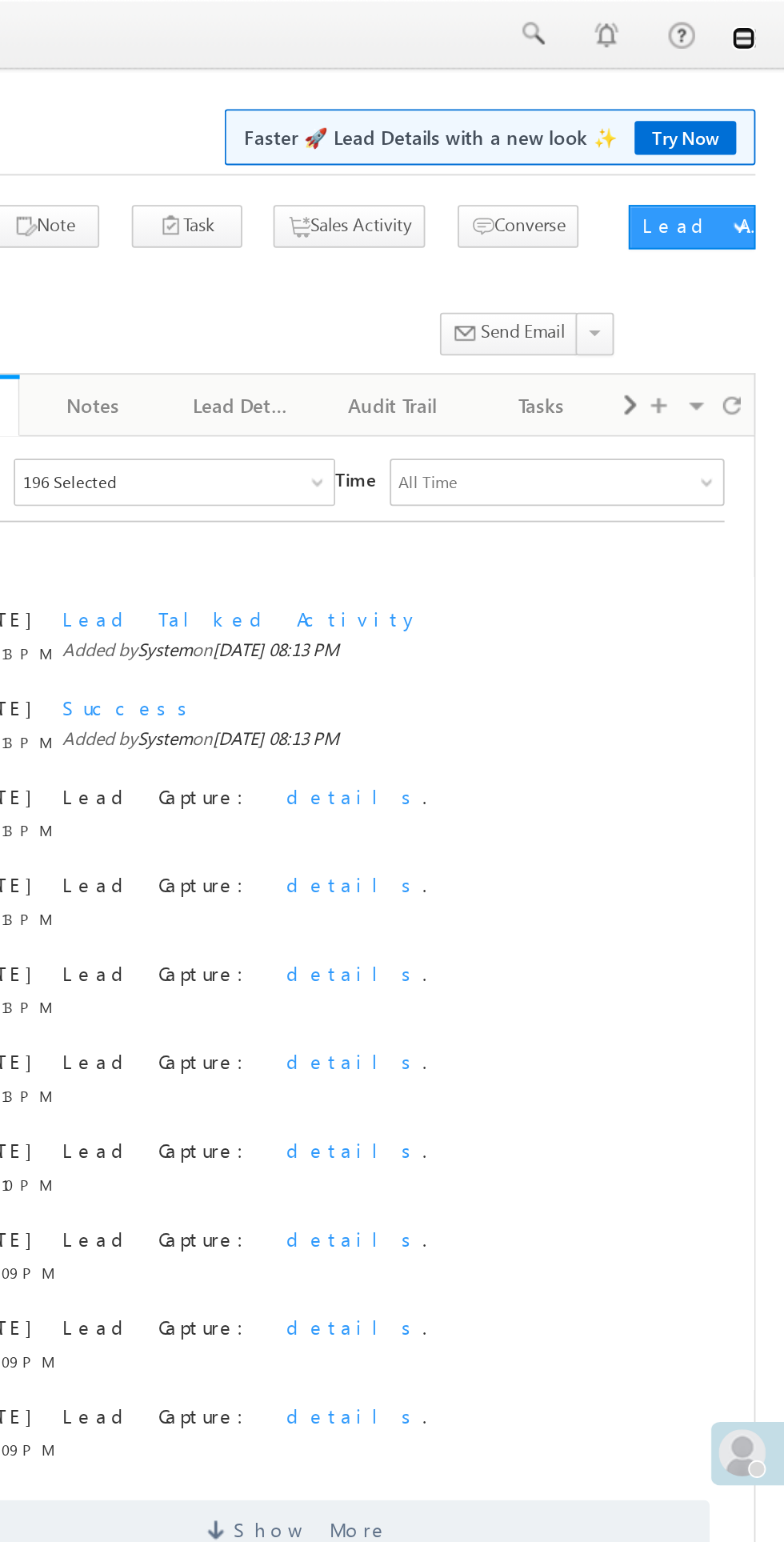
click at [759, 24] on link at bounding box center [761, 20] width 13 height 13
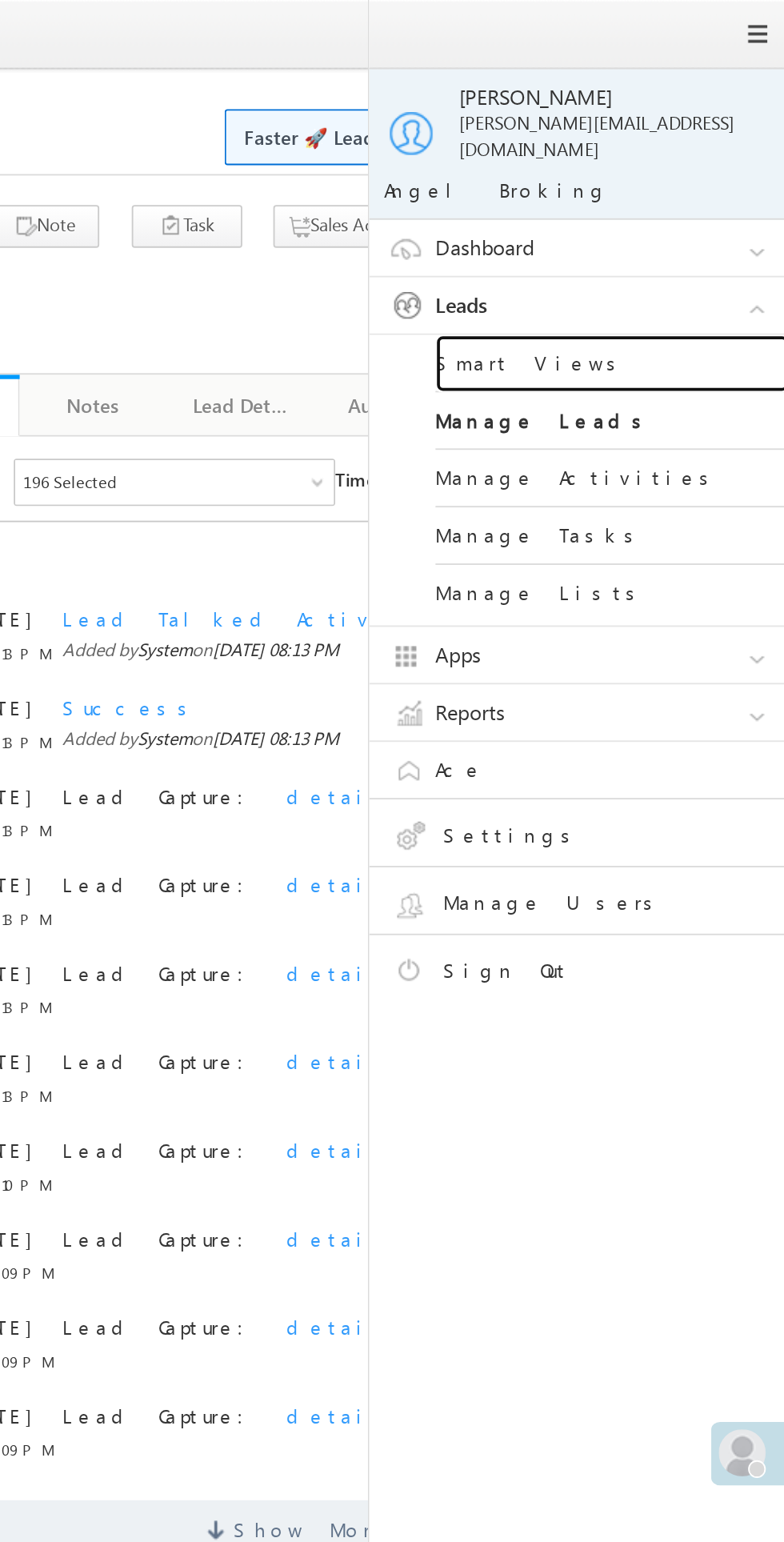
click at [631, 185] on link "Smart Views" at bounding box center [690, 198] width 192 height 32
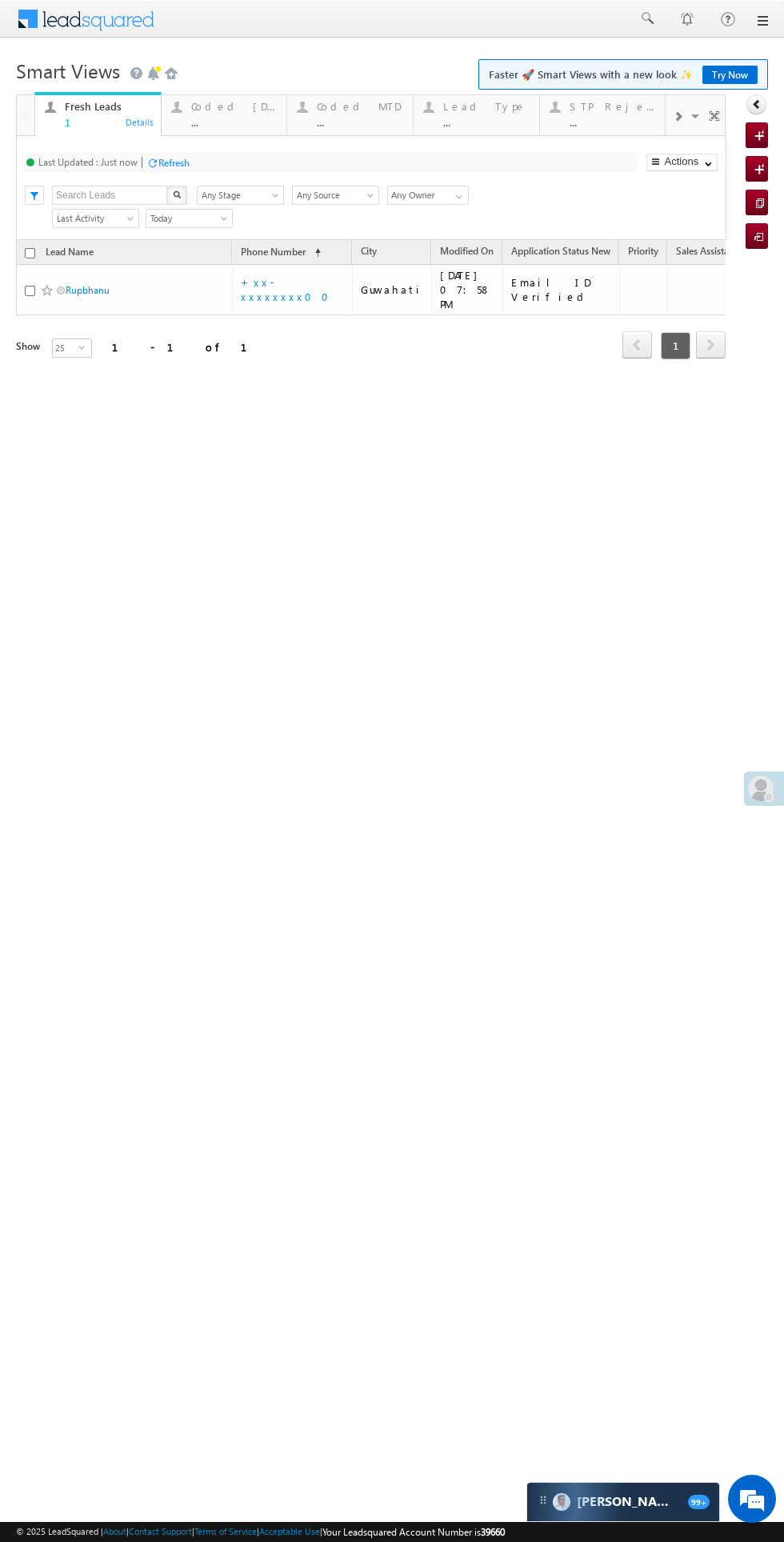
click at [229, 109] on div "Coded Today" at bounding box center [234, 106] width 87 height 13
click at [96, 284] on link "Rupbhanu" at bounding box center [88, 291] width 44 height 12
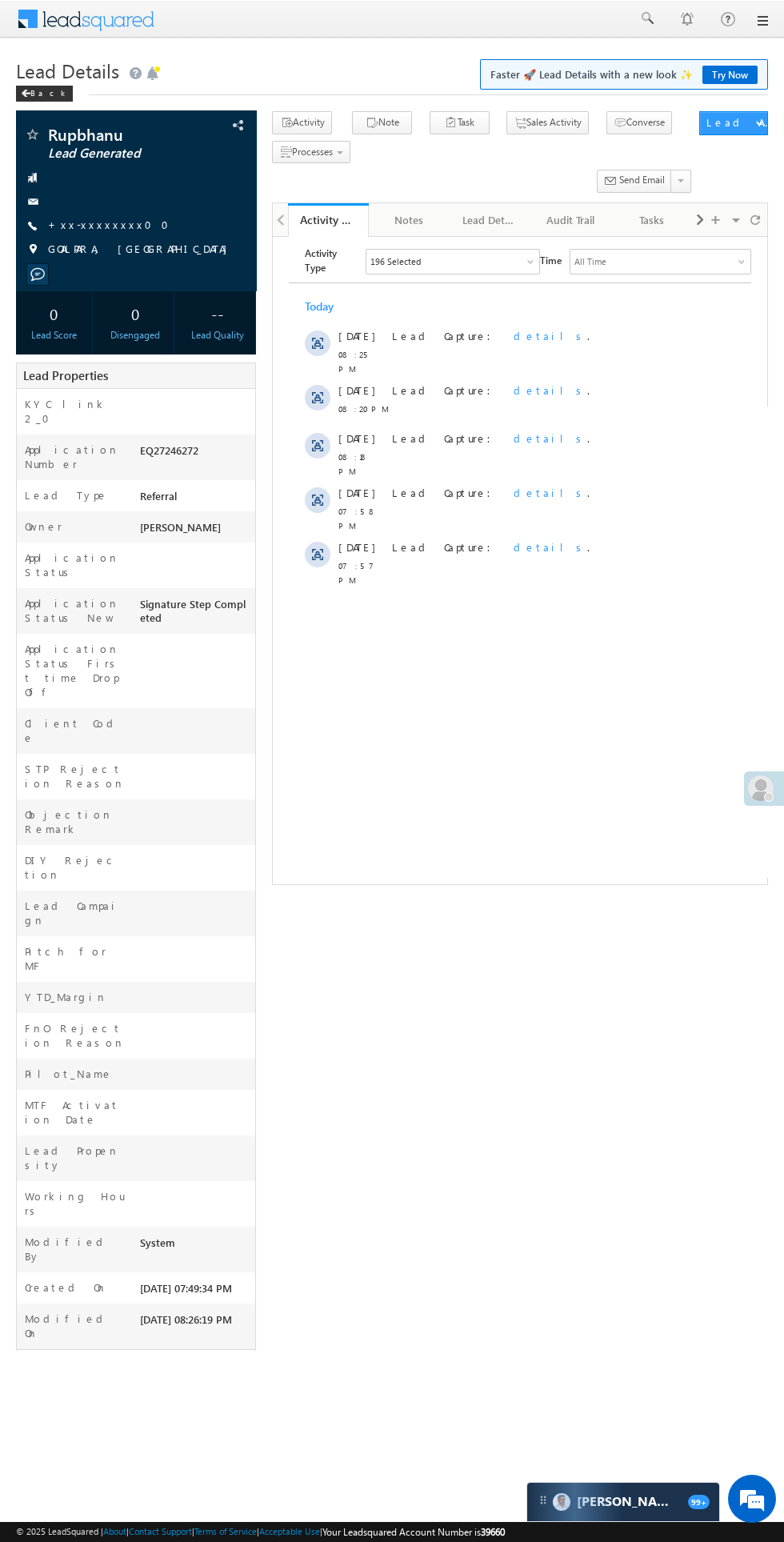
click at [108, 225] on link "+xx-xxxxxxxx00" at bounding box center [113, 225] width 130 height 14
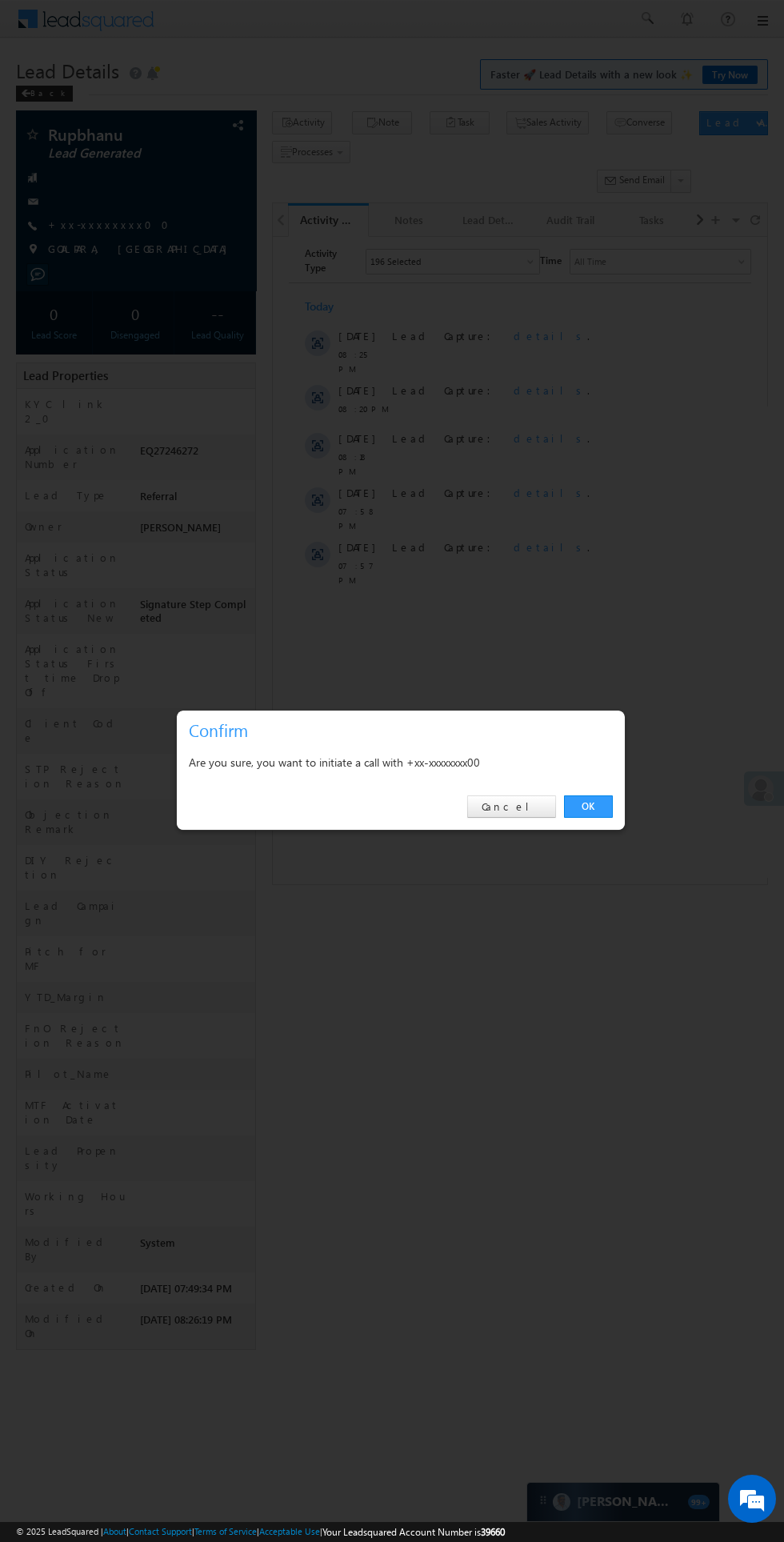
click at [588, 806] on link "OK" at bounding box center [588, 807] width 49 height 23
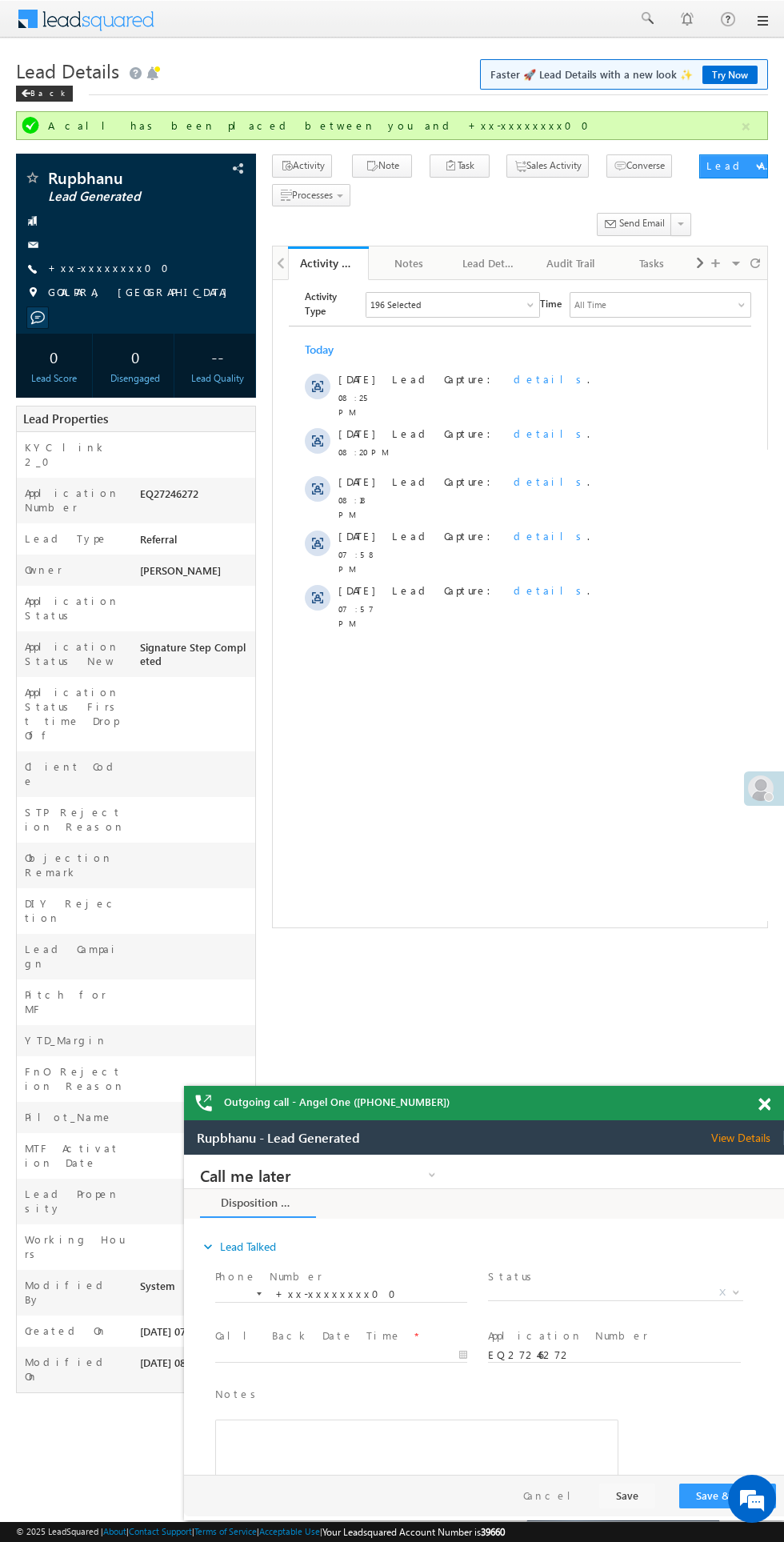
click at [642, 1286] on span "X" at bounding box center [615, 1293] width 255 height 16
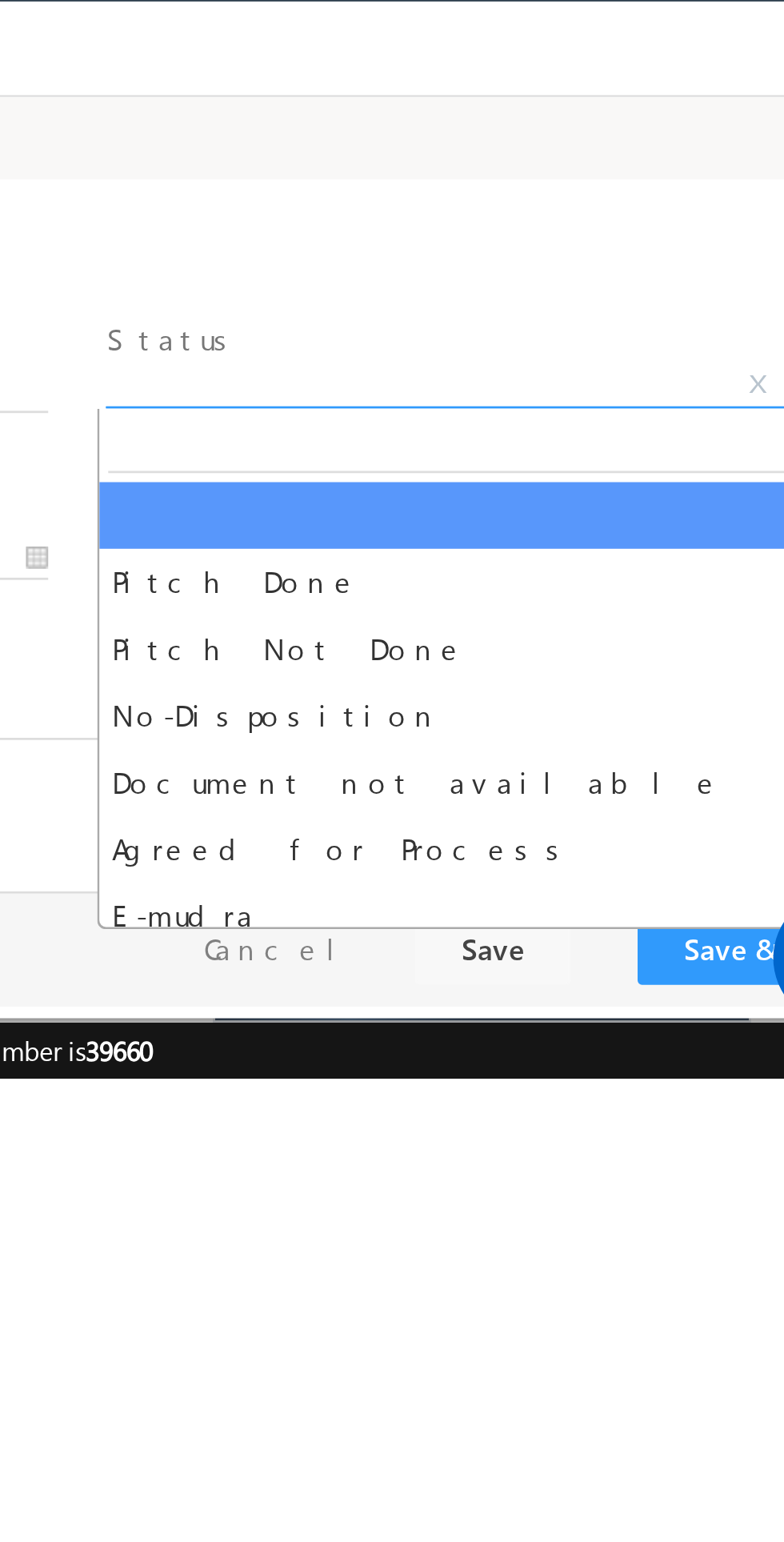
select select "Pitch Not Done"
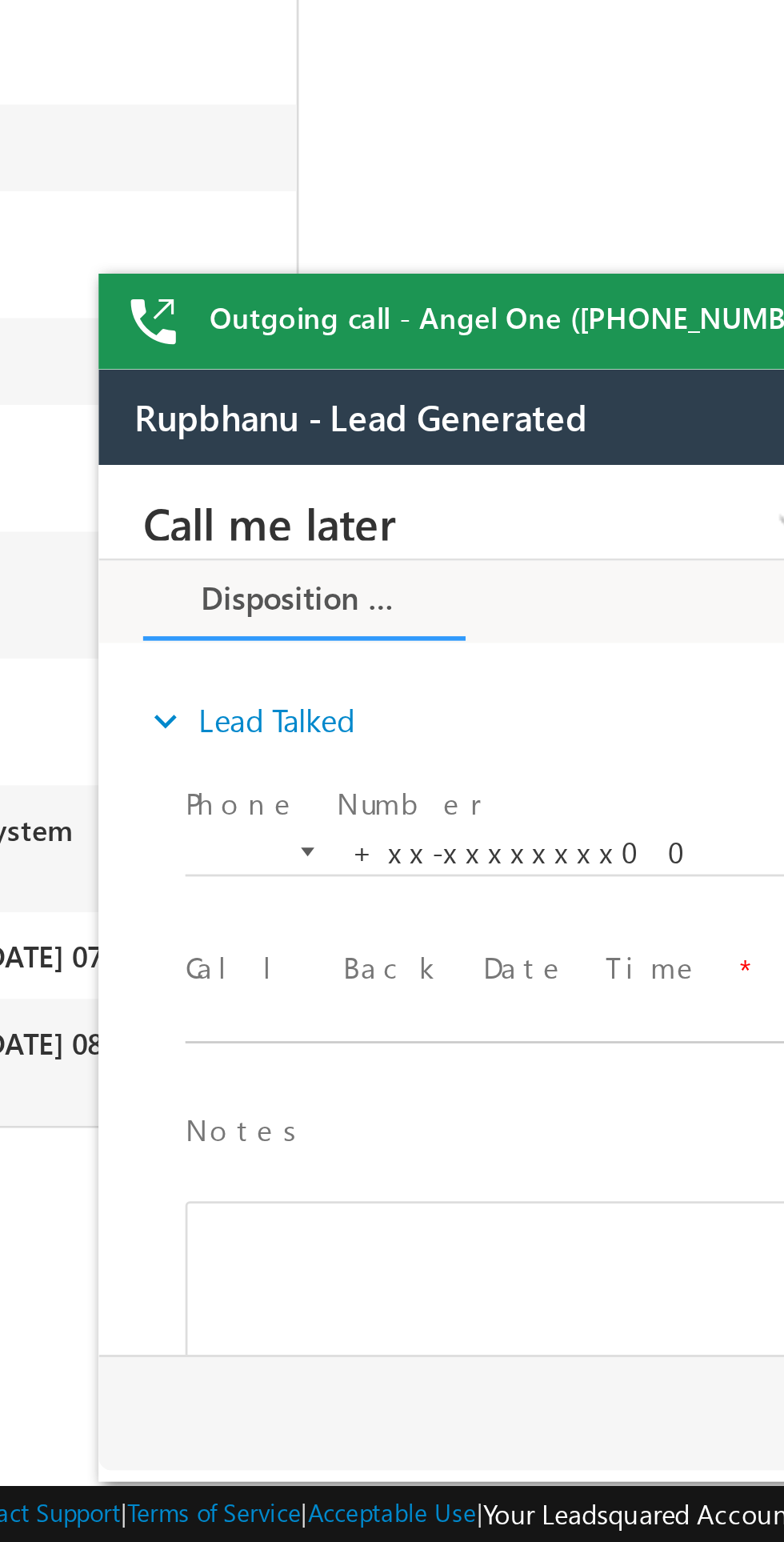
click at [238, 660] on body "Call me later Cross Sell Customer Drop-off reasons Language Barrier Not Interes…" at bounding box center [398, 625] width 600 height 320
type input "[DATE] 8:26 PM"
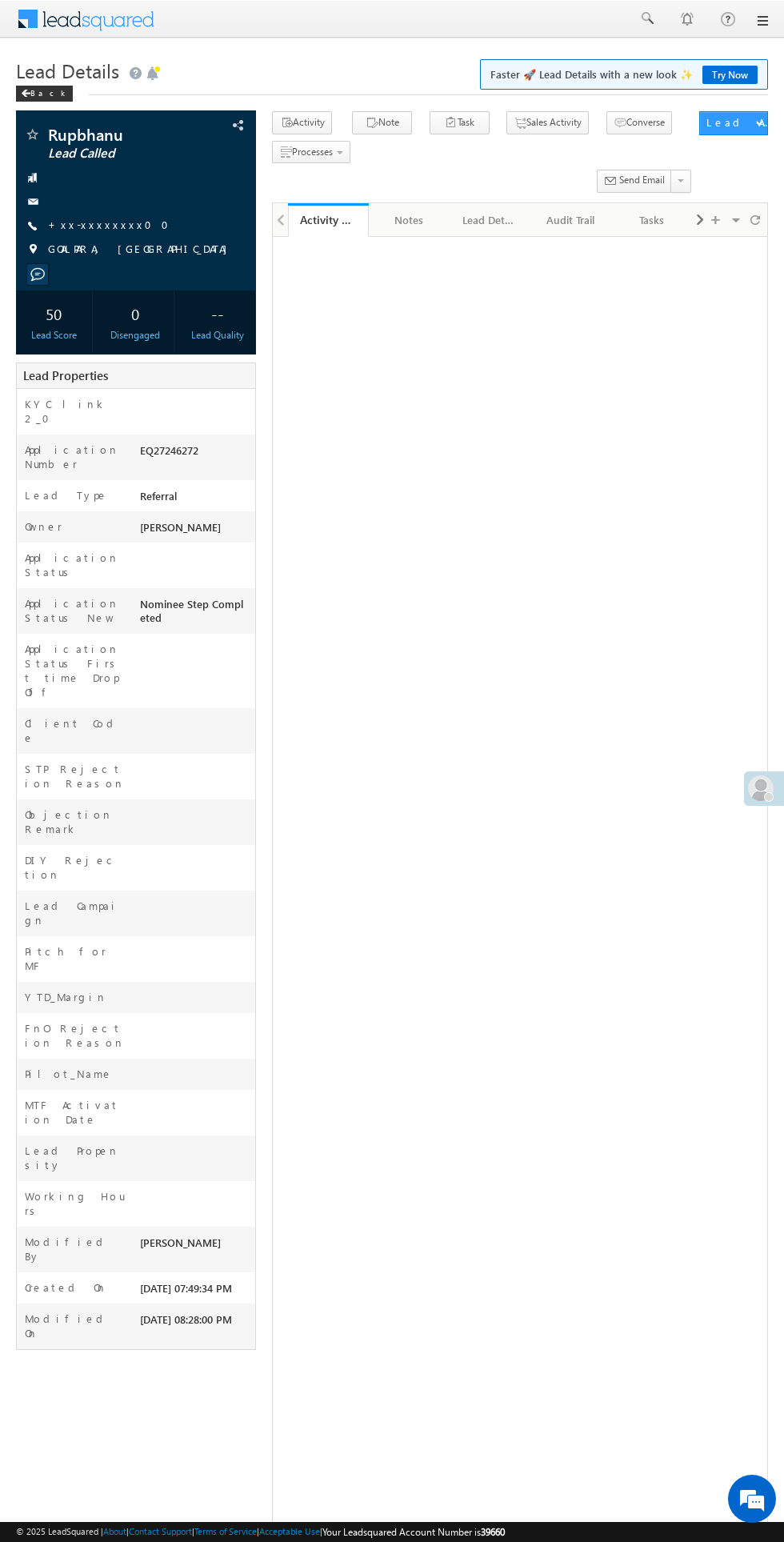
click at [116, 204] on div at bounding box center [136, 201] width 224 height 16
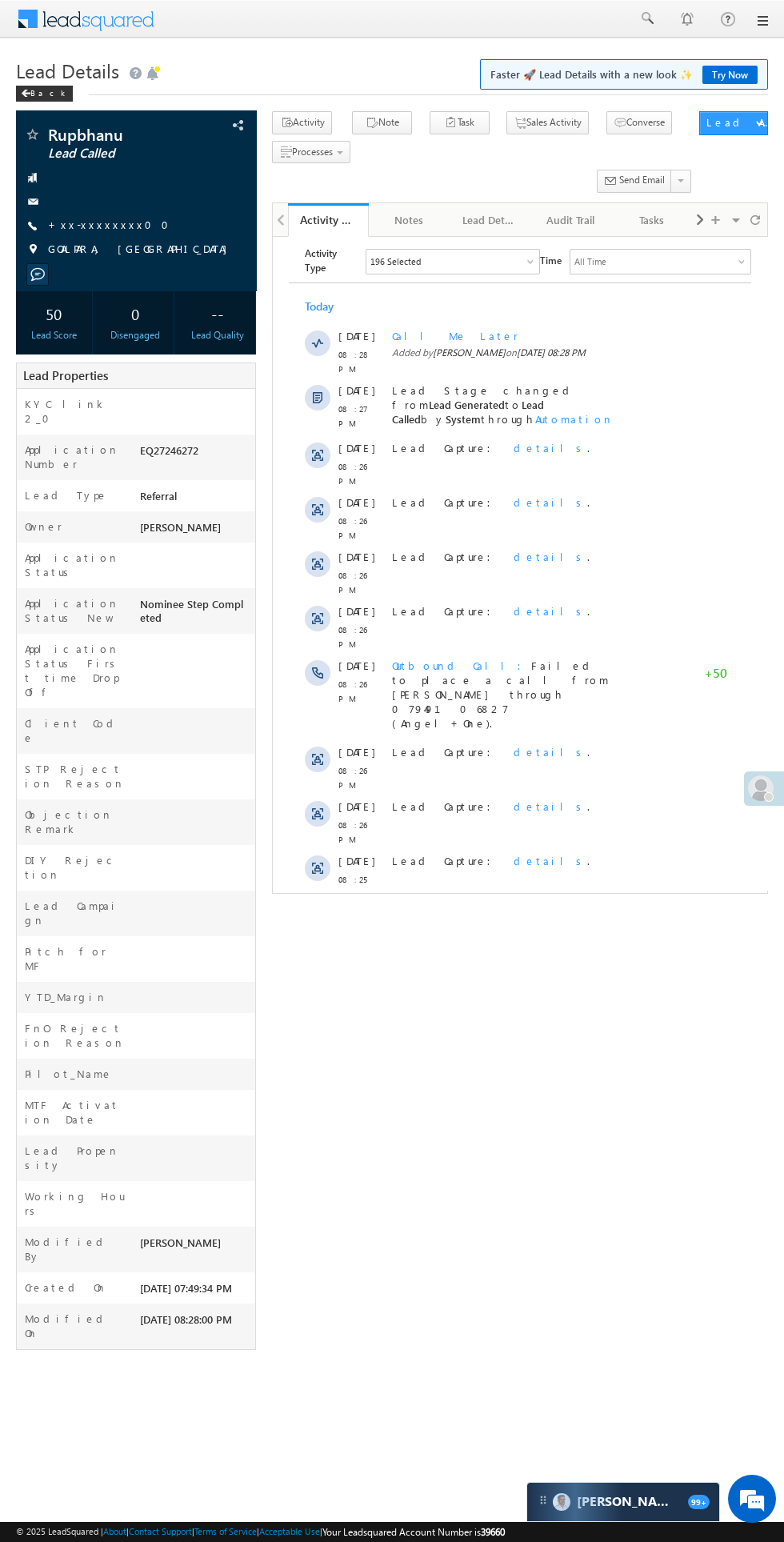
click at [115, 203] on div at bounding box center [136, 201] width 224 height 16
click at [112, 202] on div at bounding box center [136, 201] width 224 height 16
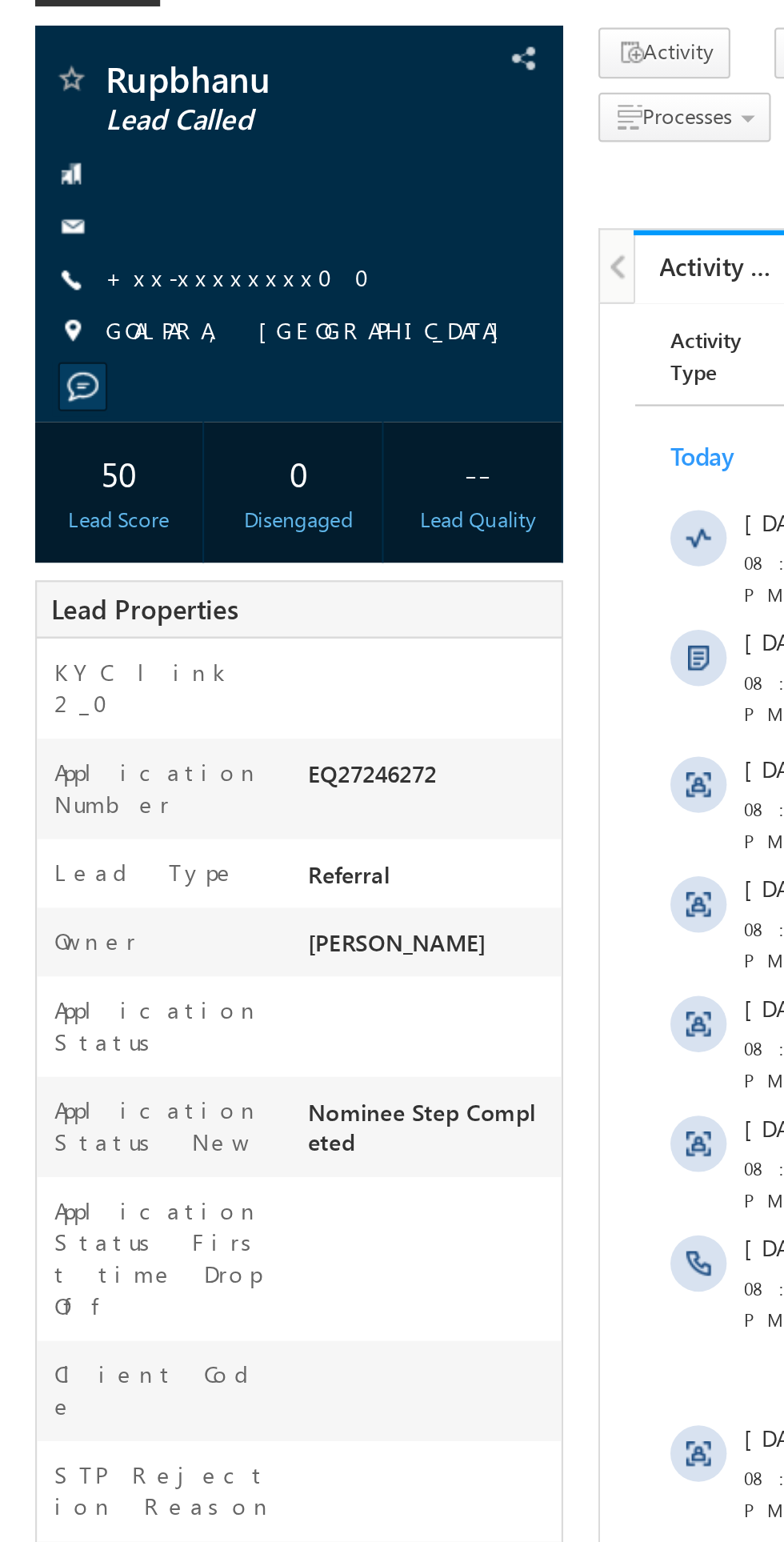
click at [95, 224] on link "+xx-xxxxxxxx00" at bounding box center [113, 225] width 130 height 14
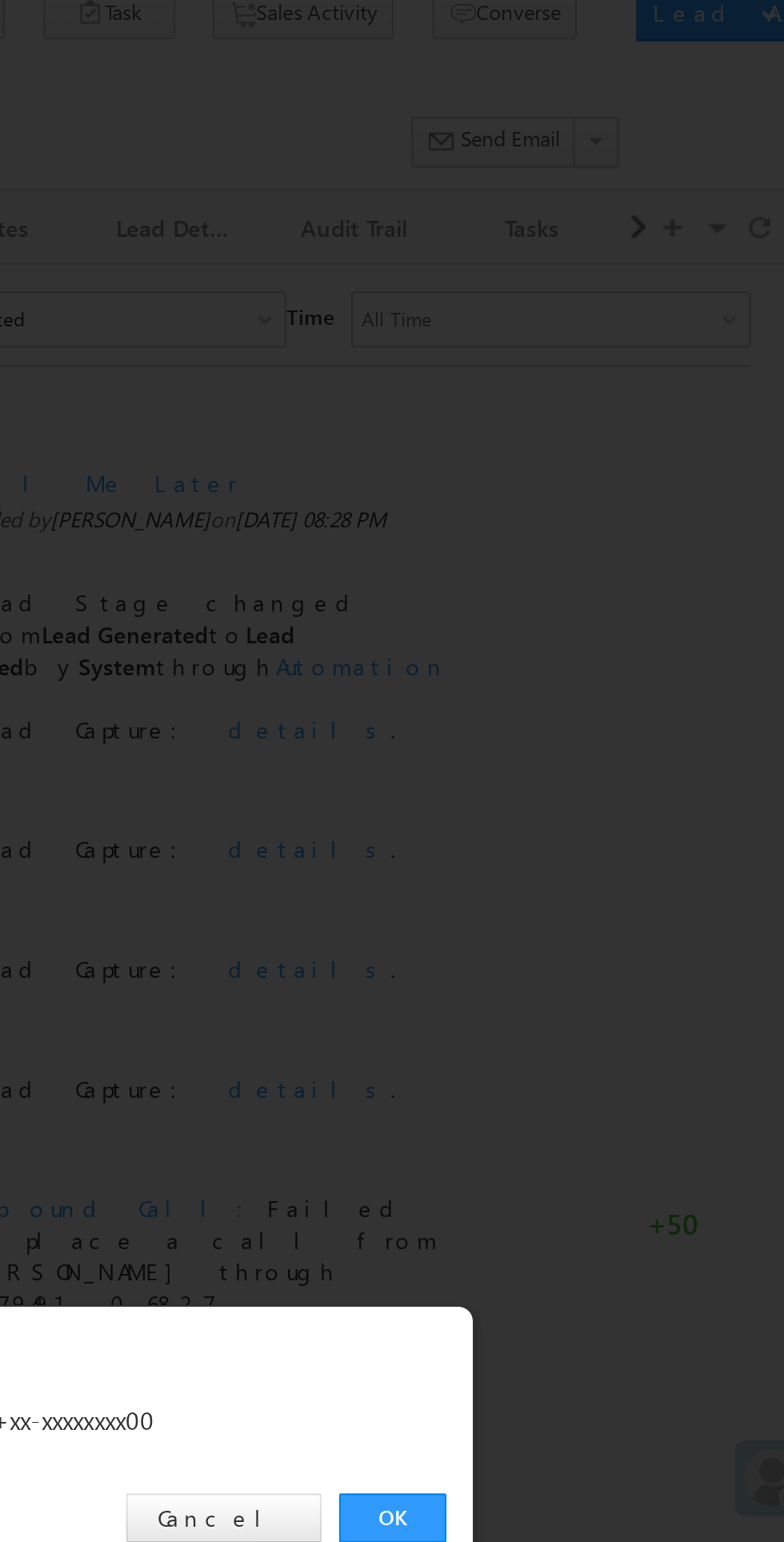
click at [582, 801] on link "OK" at bounding box center [588, 807] width 49 height 23
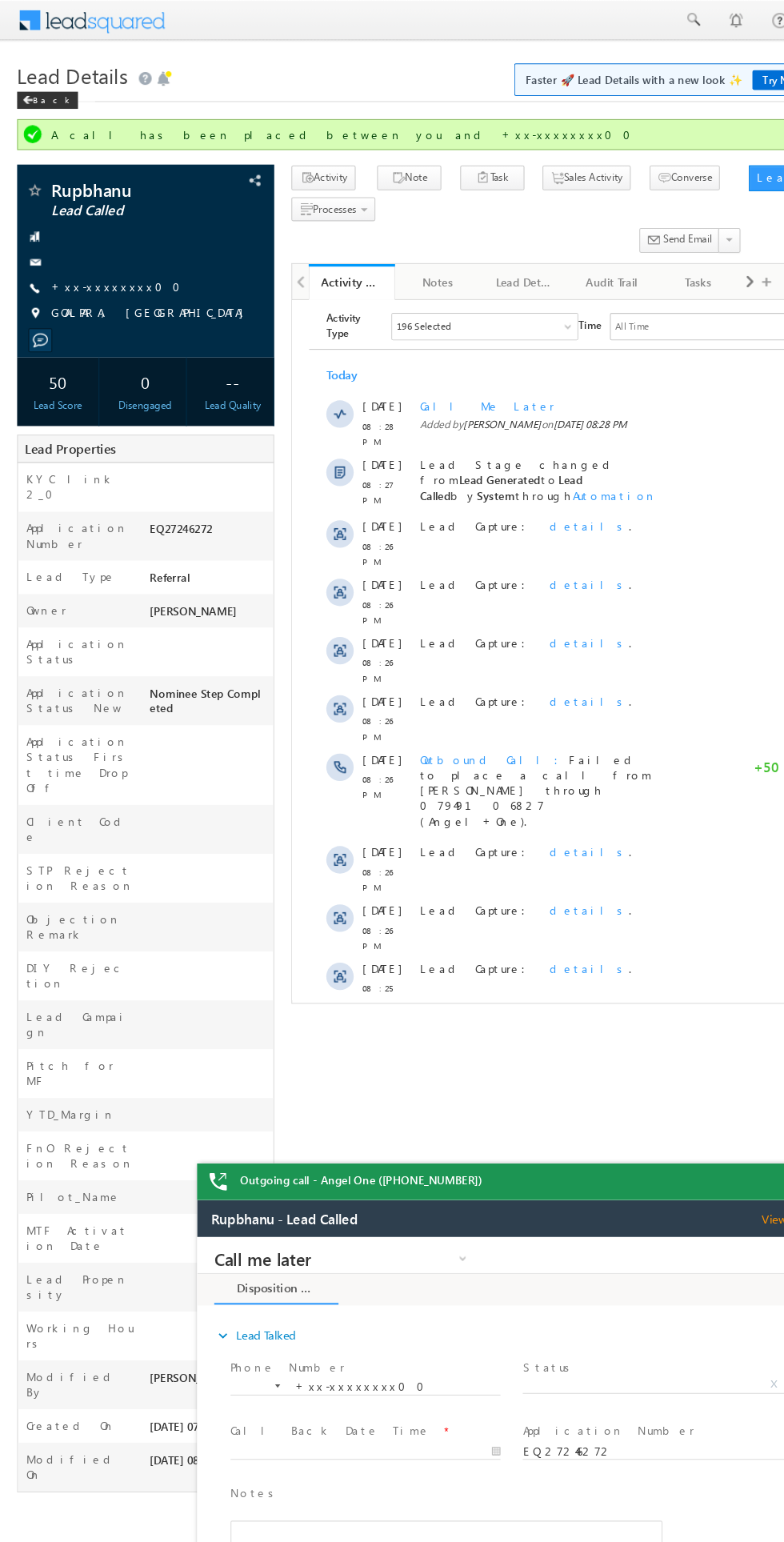
click at [629, 1376] on span "X" at bounding box center [627, 1374] width 255 height 16
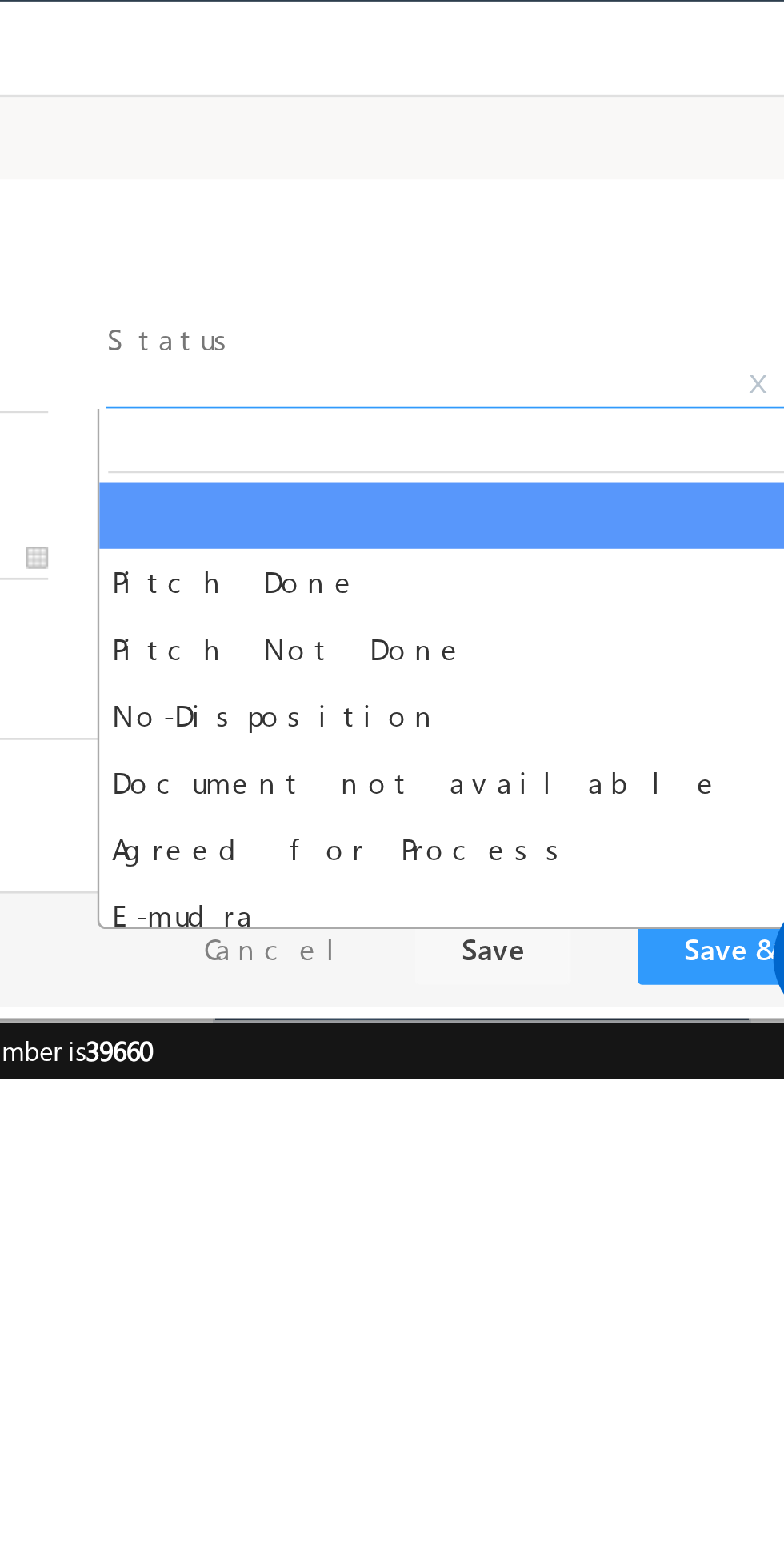
select select "Pitch Not Done"
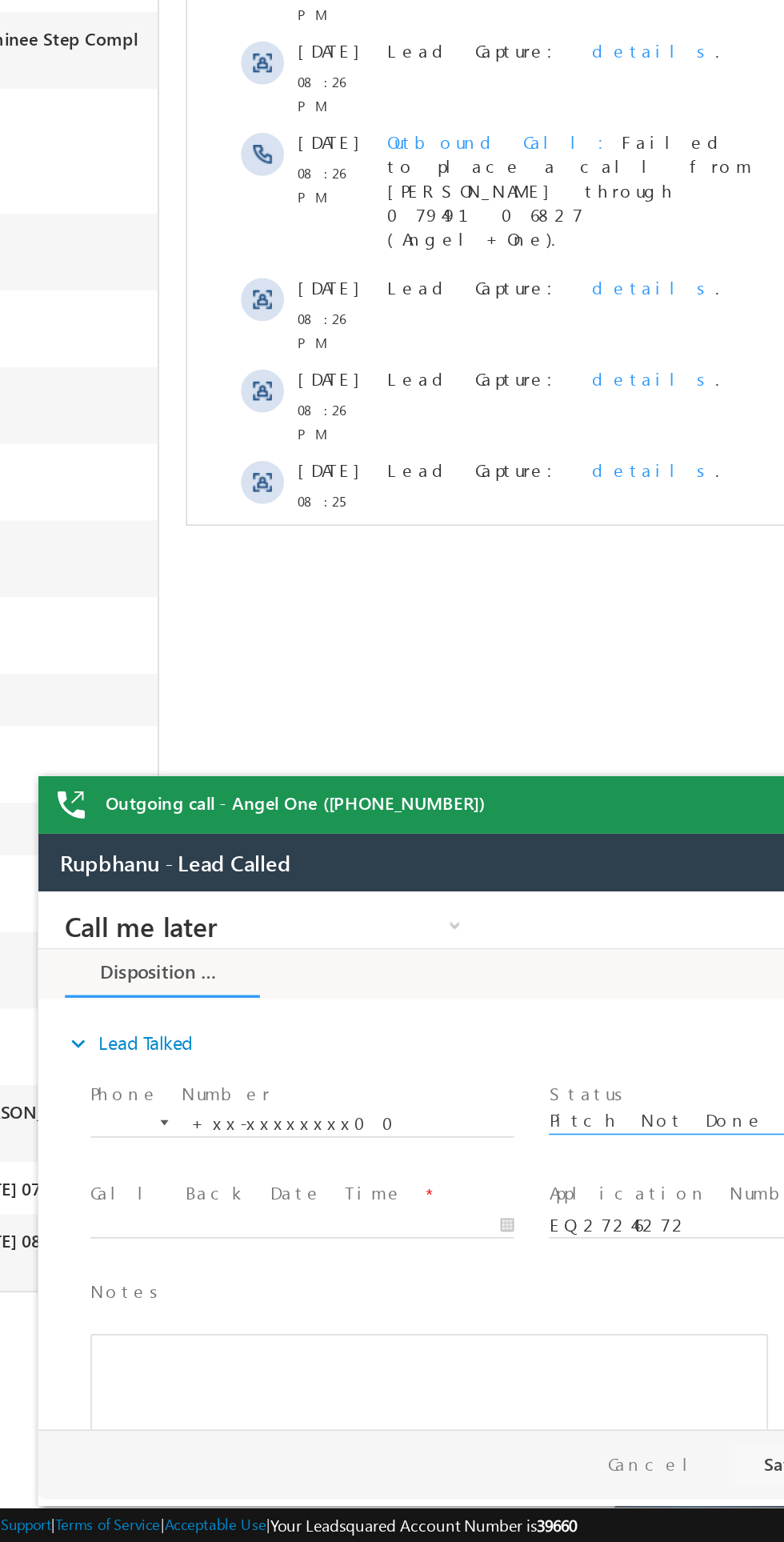
scroll to position [1, 0]
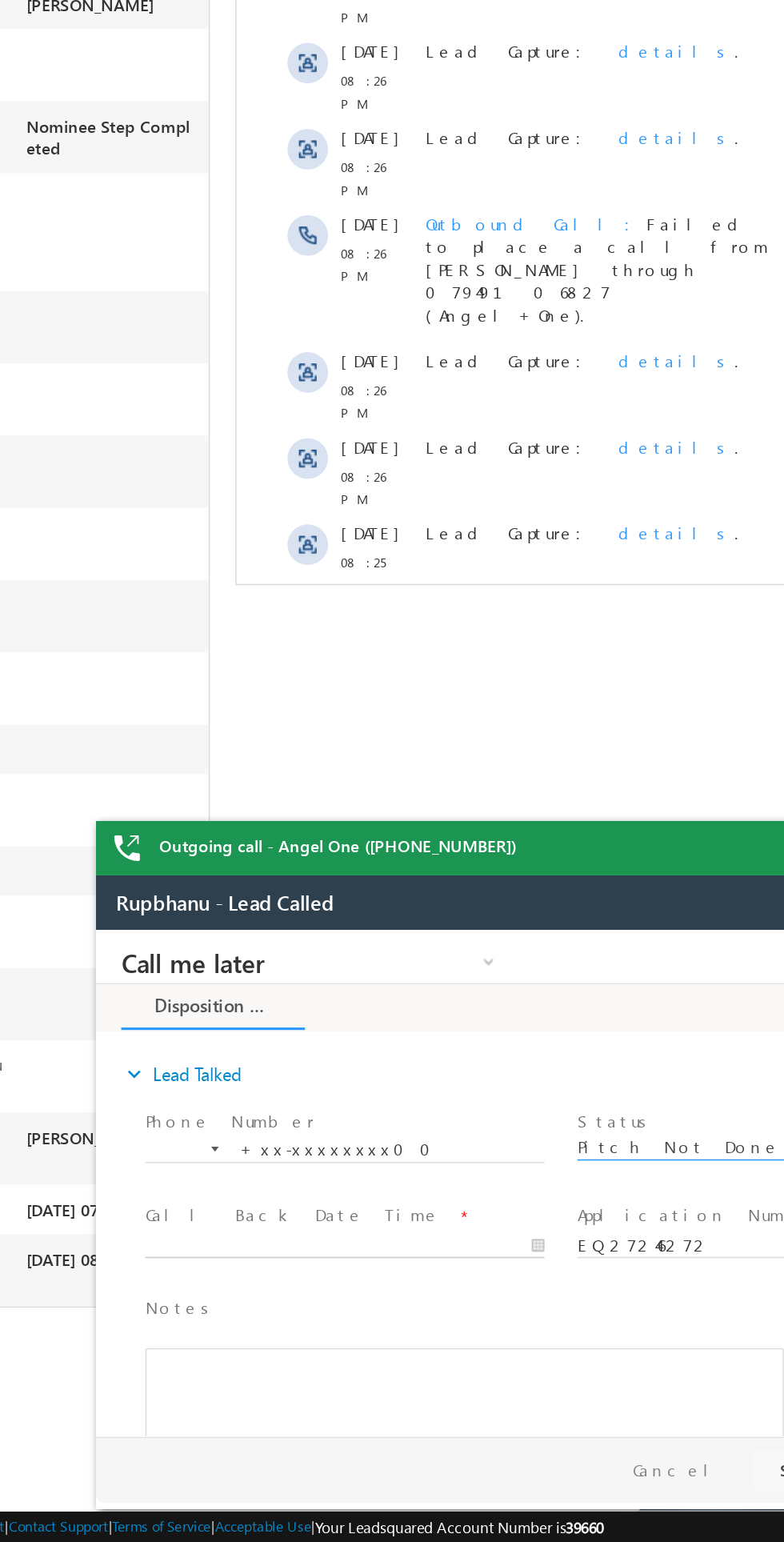
click at [244, 1132] on body "Call me later Cross Sell Customer Drop-off reasons Language Barrier Not Interes…" at bounding box center [396, 1090] width 600 height 320
type input "08/15/25 8:28 PM"
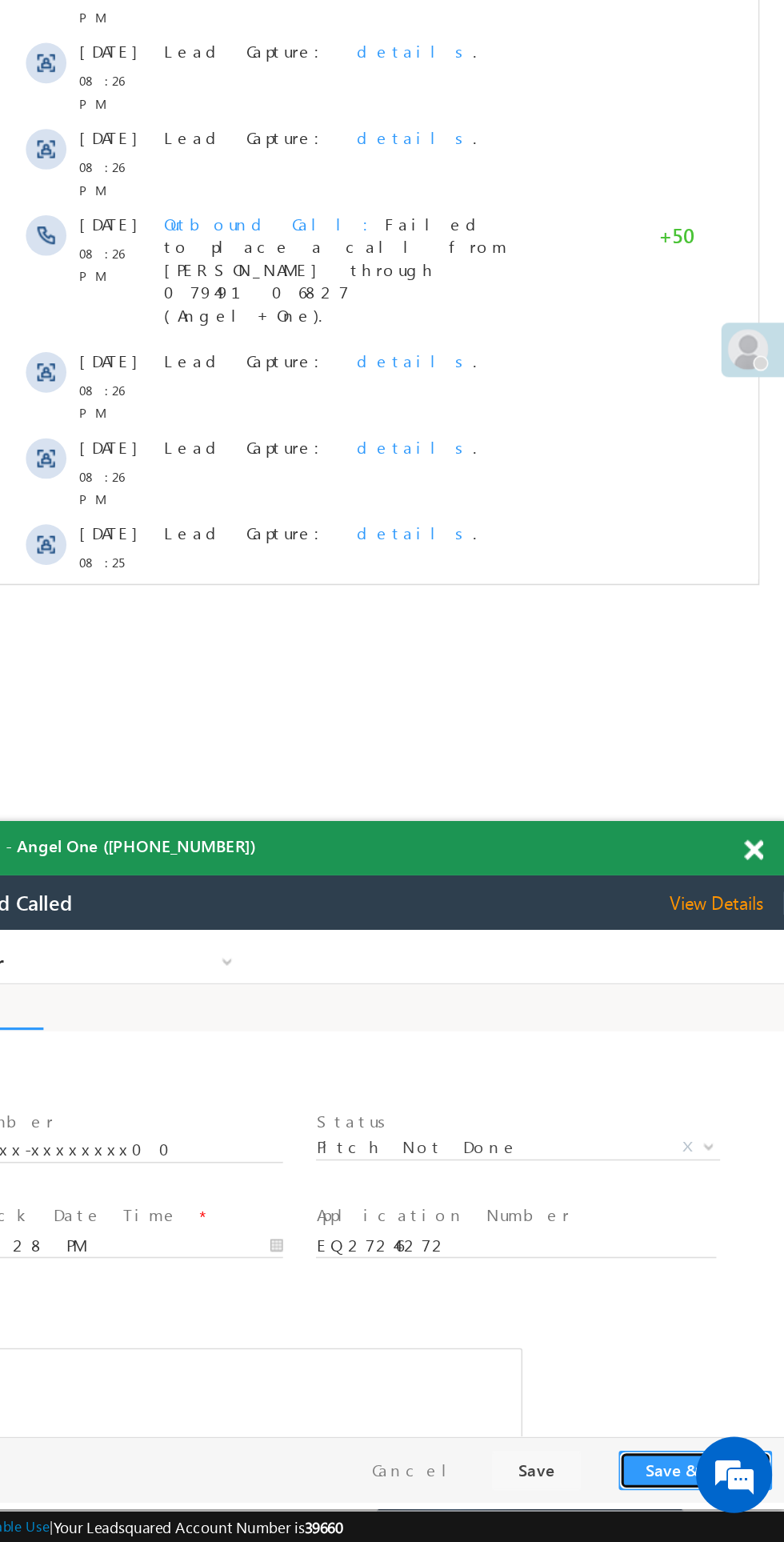
click at [350, 1279] on button "Save & Close" at bounding box center [379, 1271] width 97 height 25
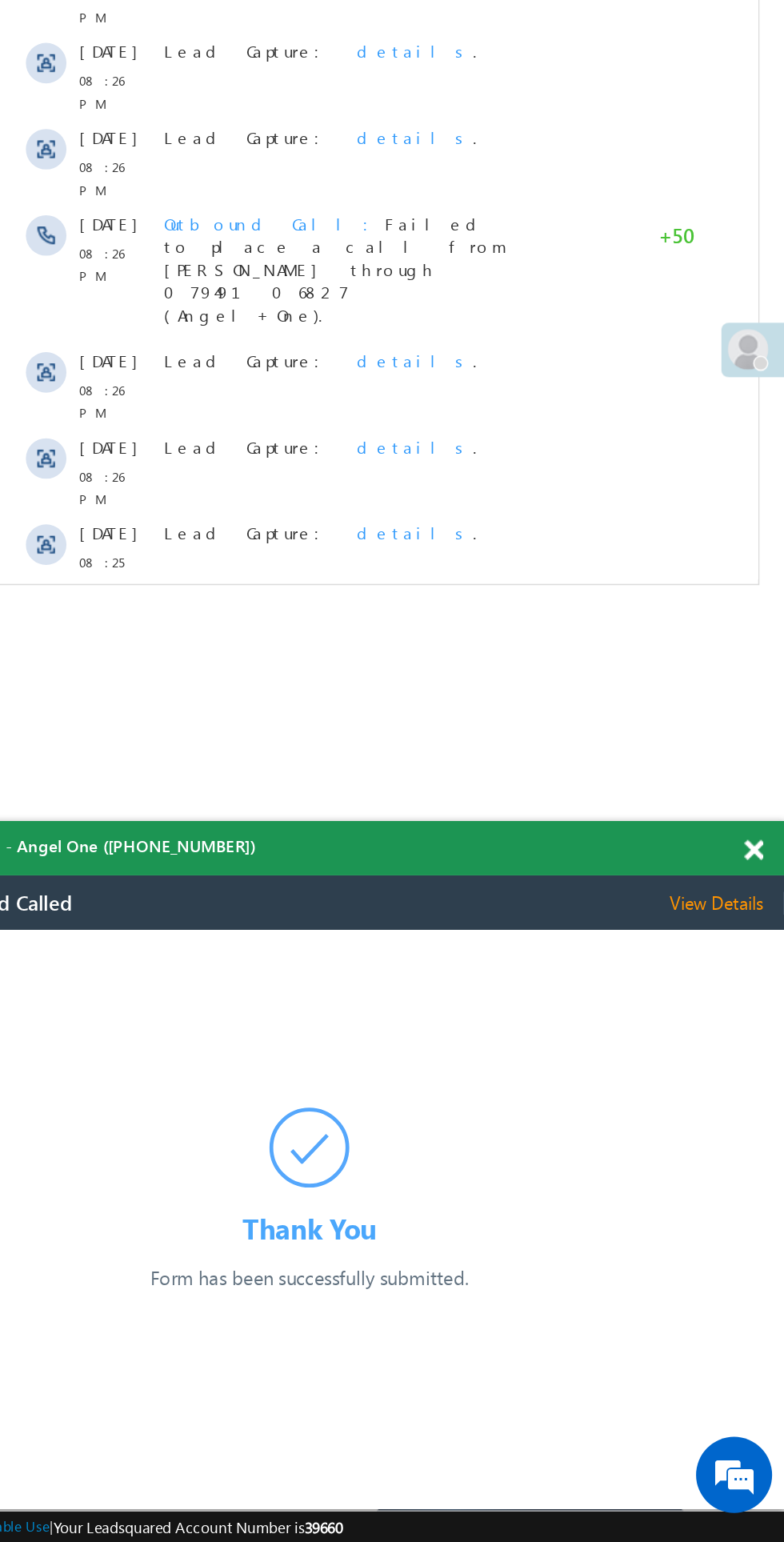
click at [227, 1159] on html "Thank You Form has been successfully submitted. Preparing your form... August 2…" at bounding box center [136, 1043] width 600 height 228
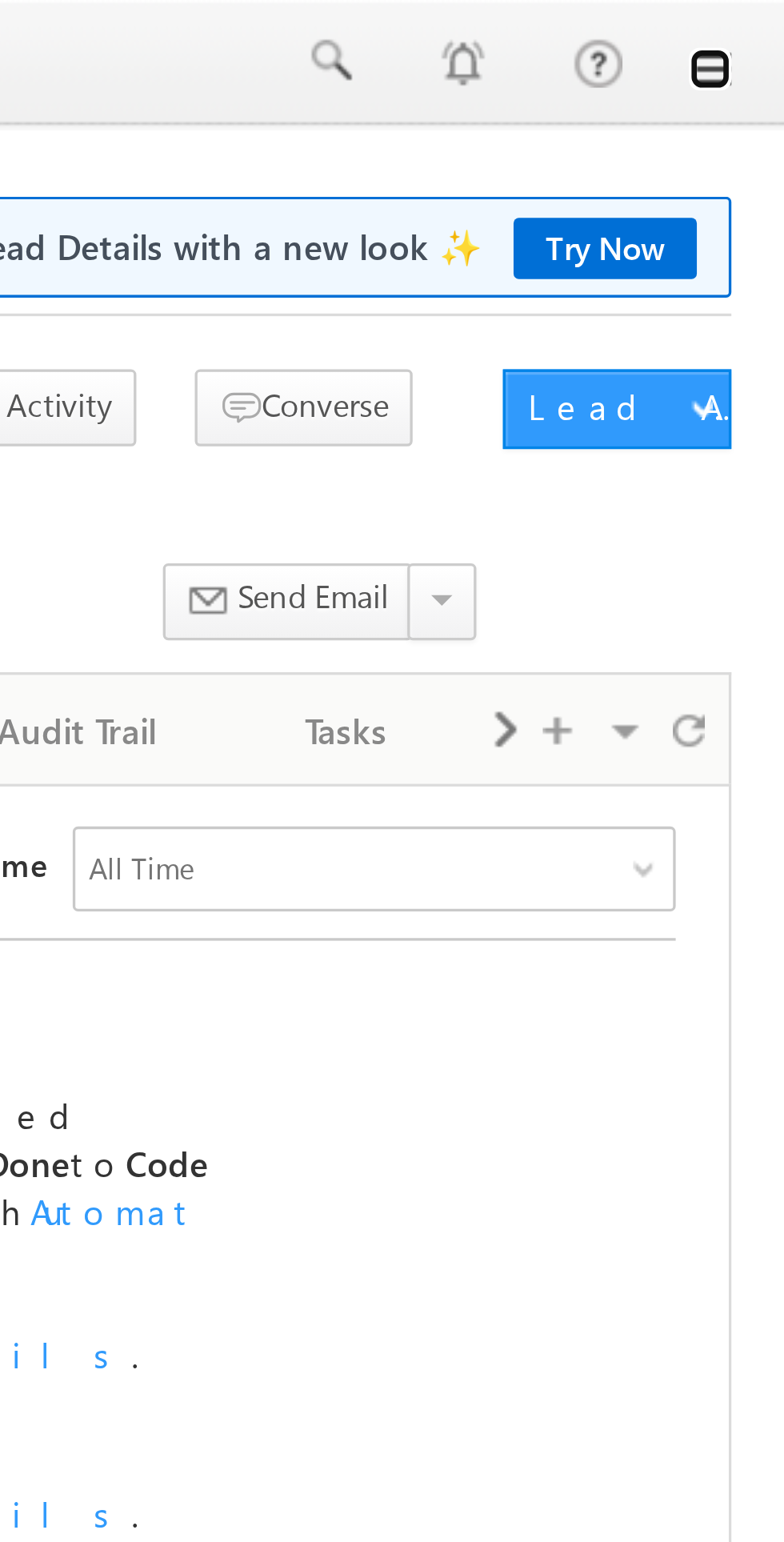
click at [765, 19] on link at bounding box center [761, 20] width 13 height 13
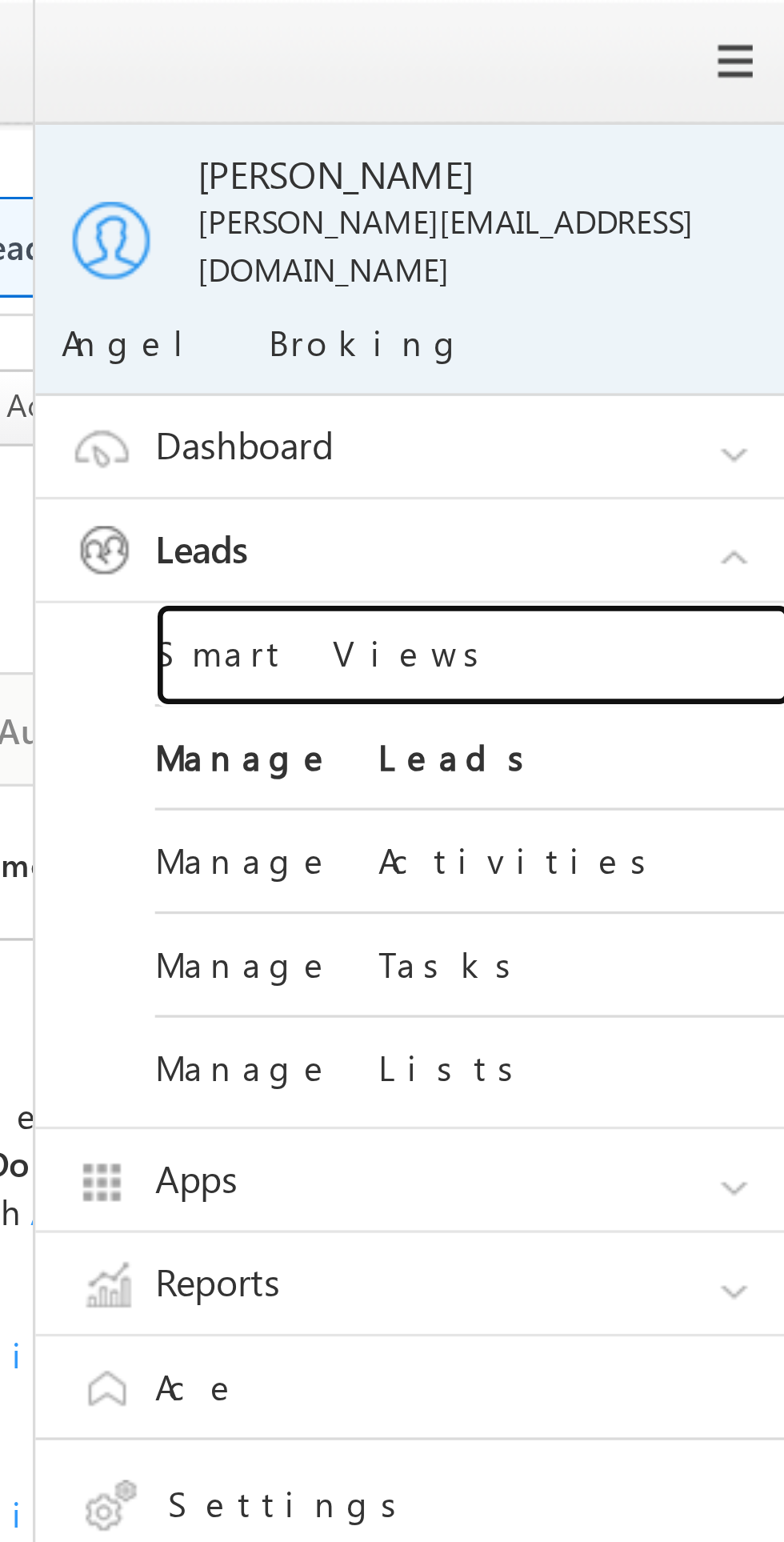
click at [640, 185] on link "Smart Views" at bounding box center [690, 198] width 192 height 32
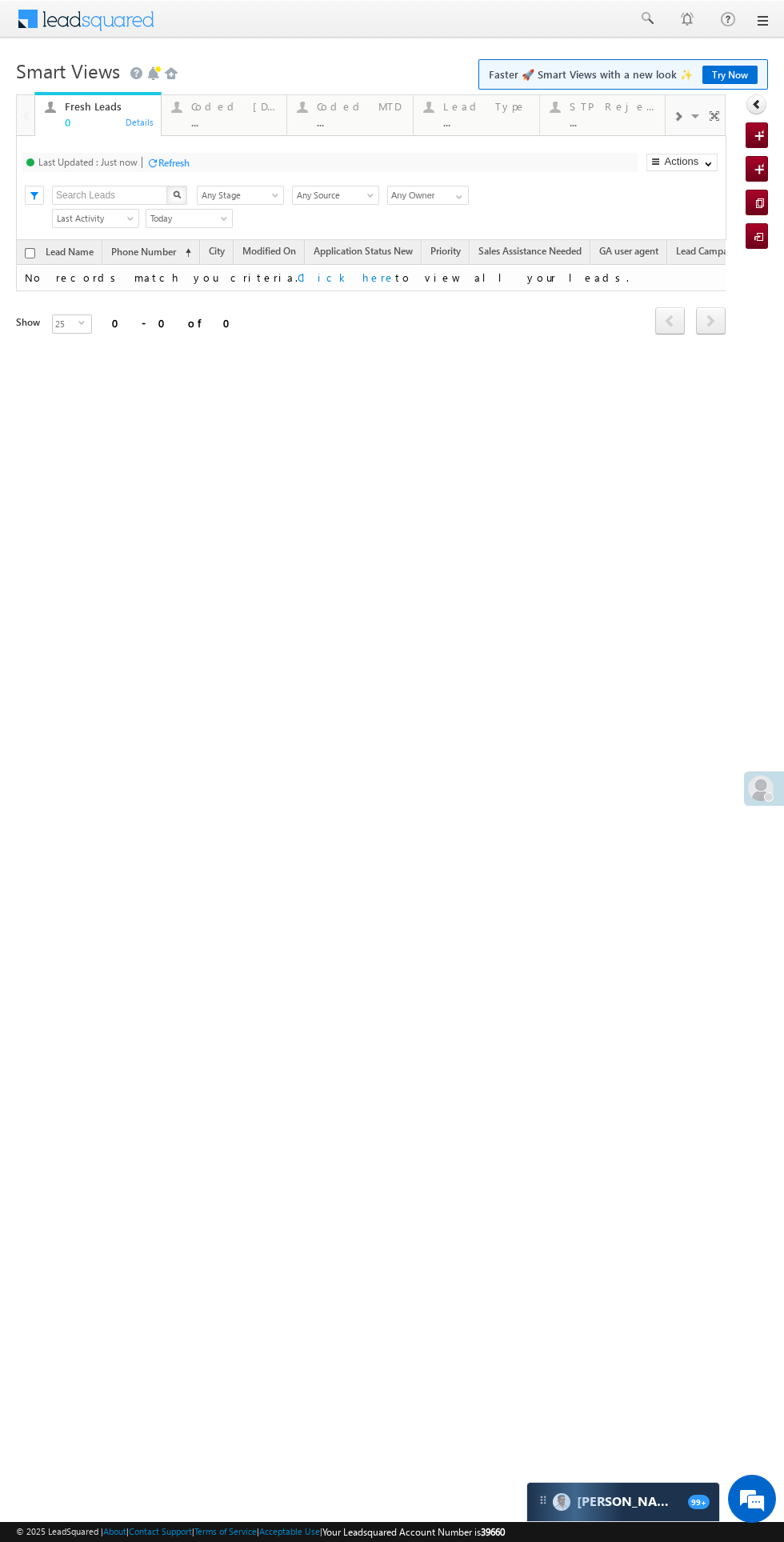
click at [219, 118] on div "..." at bounding box center [234, 123] width 87 height 12
